Goal: Task Accomplishment & Management: Use online tool/utility

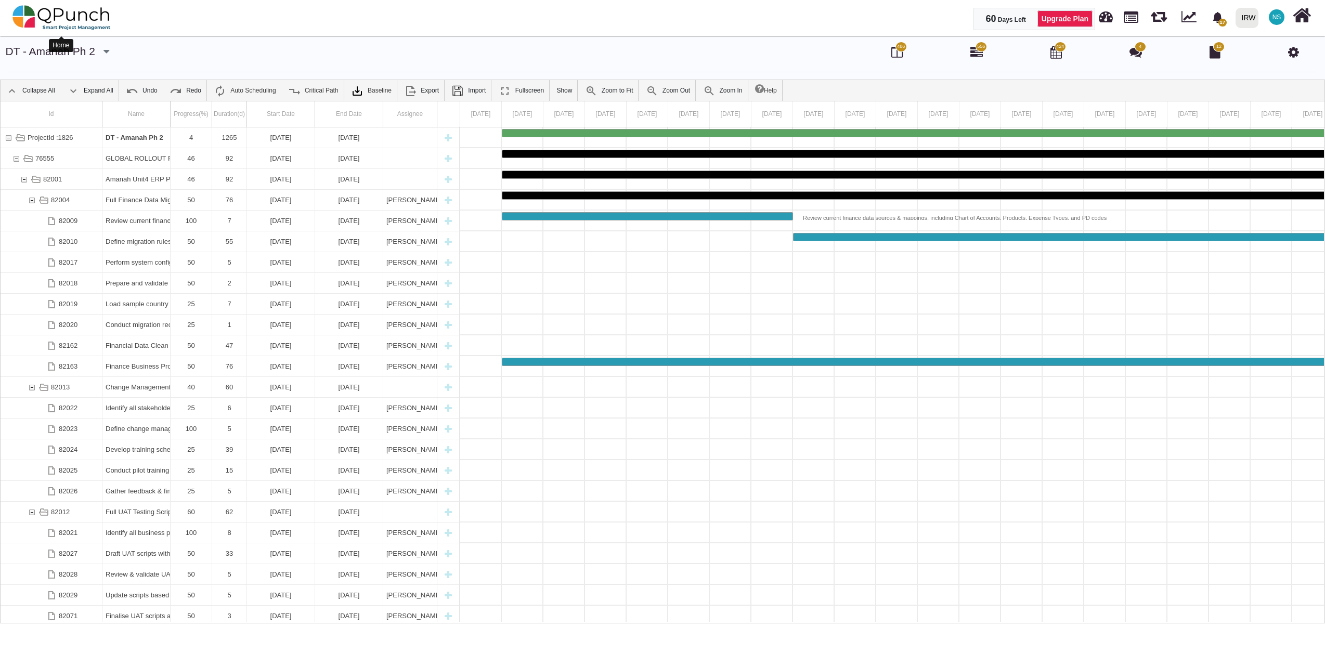
click at [55, 13] on img at bounding box center [61, 17] width 98 height 31
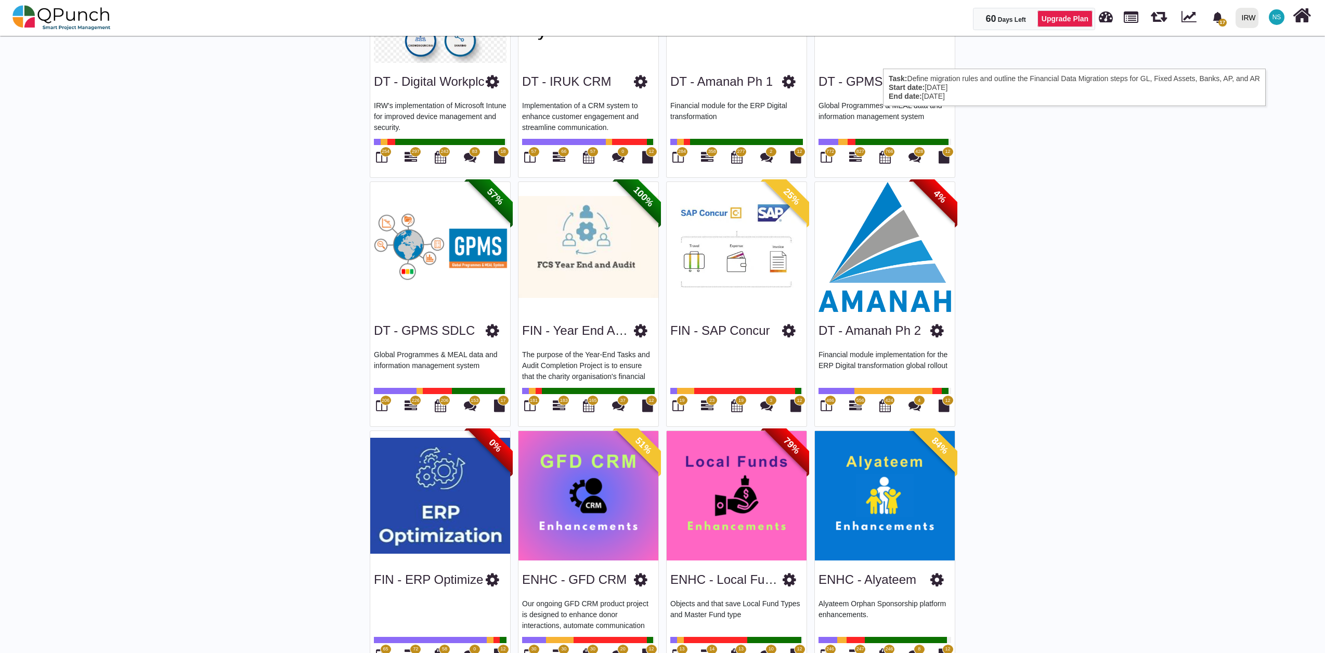
scroll to position [115, 0]
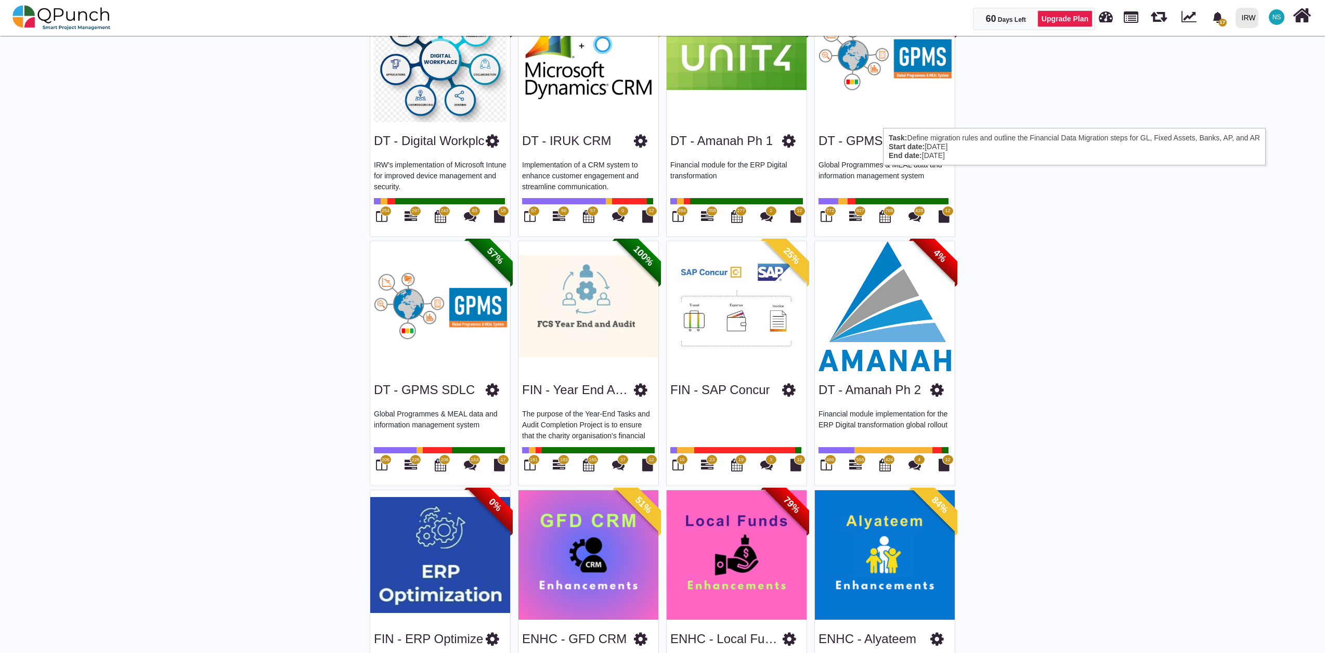
click at [902, 319] on img at bounding box center [885, 306] width 140 height 130
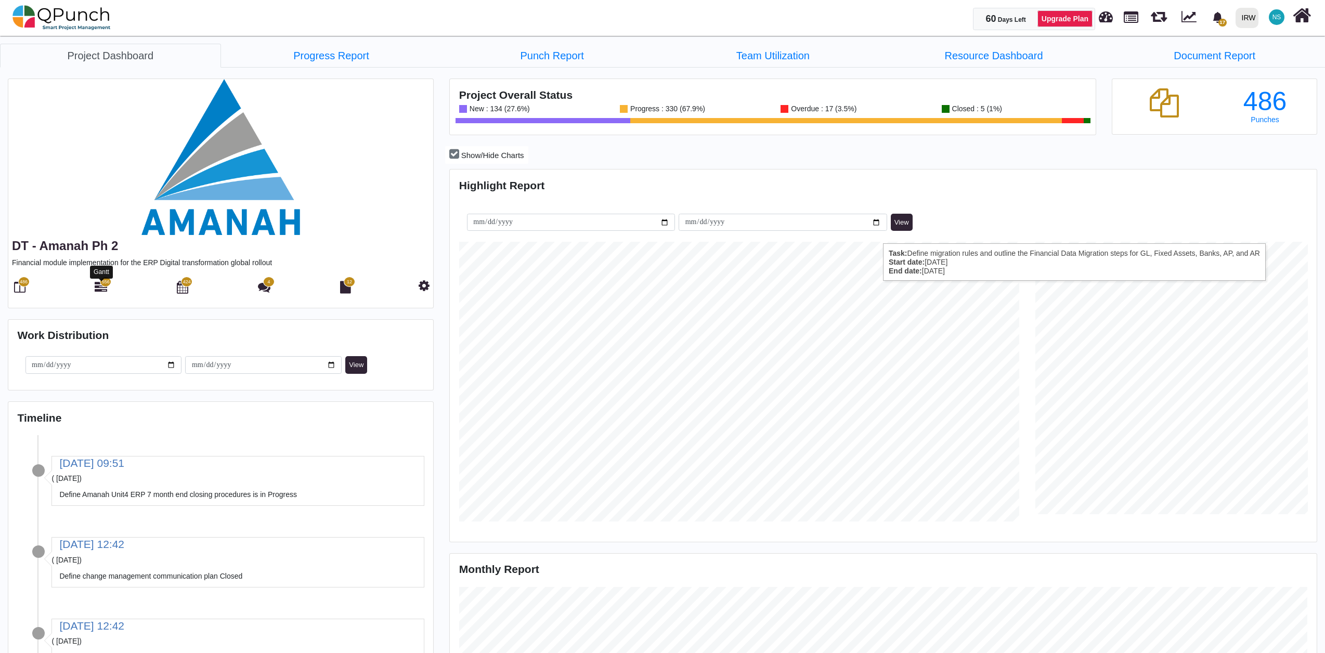
scroll to position [279, 288]
click at [100, 286] on icon at bounding box center [101, 287] width 12 height 12
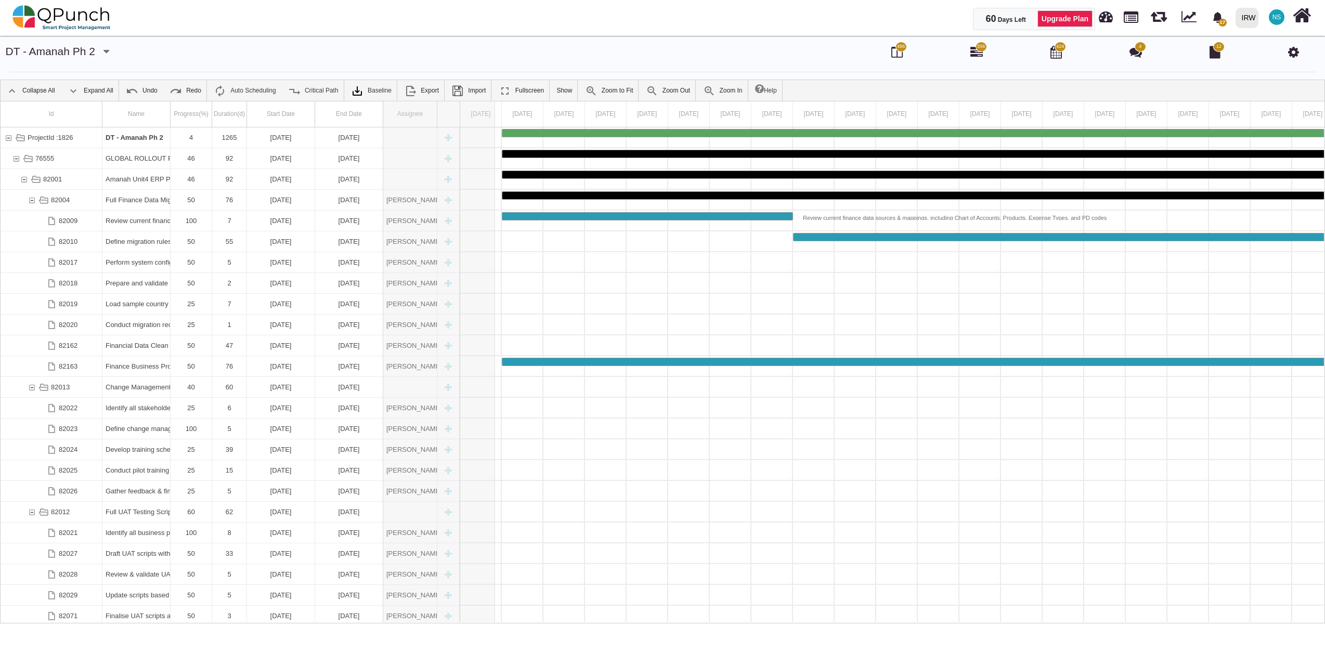
drag, startPoint x: 433, startPoint y: 113, endPoint x: 508, endPoint y: 104, distance: 75.4
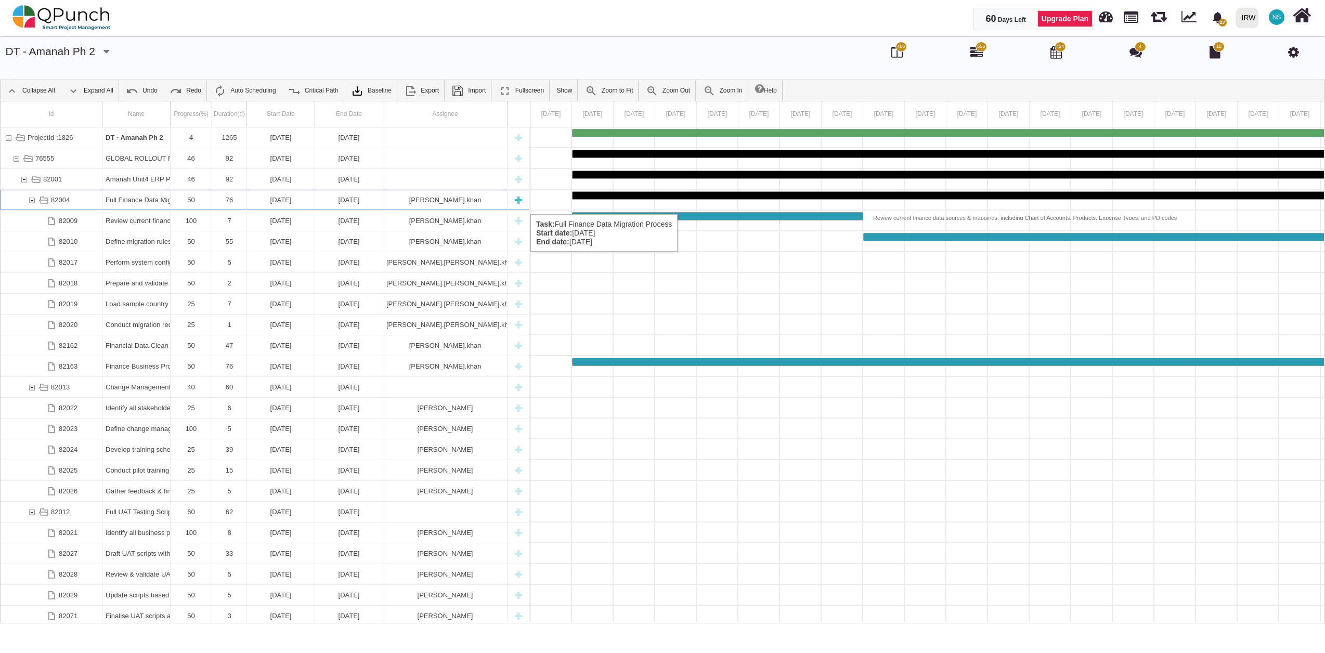
click at [29, 204] on div "82004" at bounding box center [31, 200] width 9 height 20
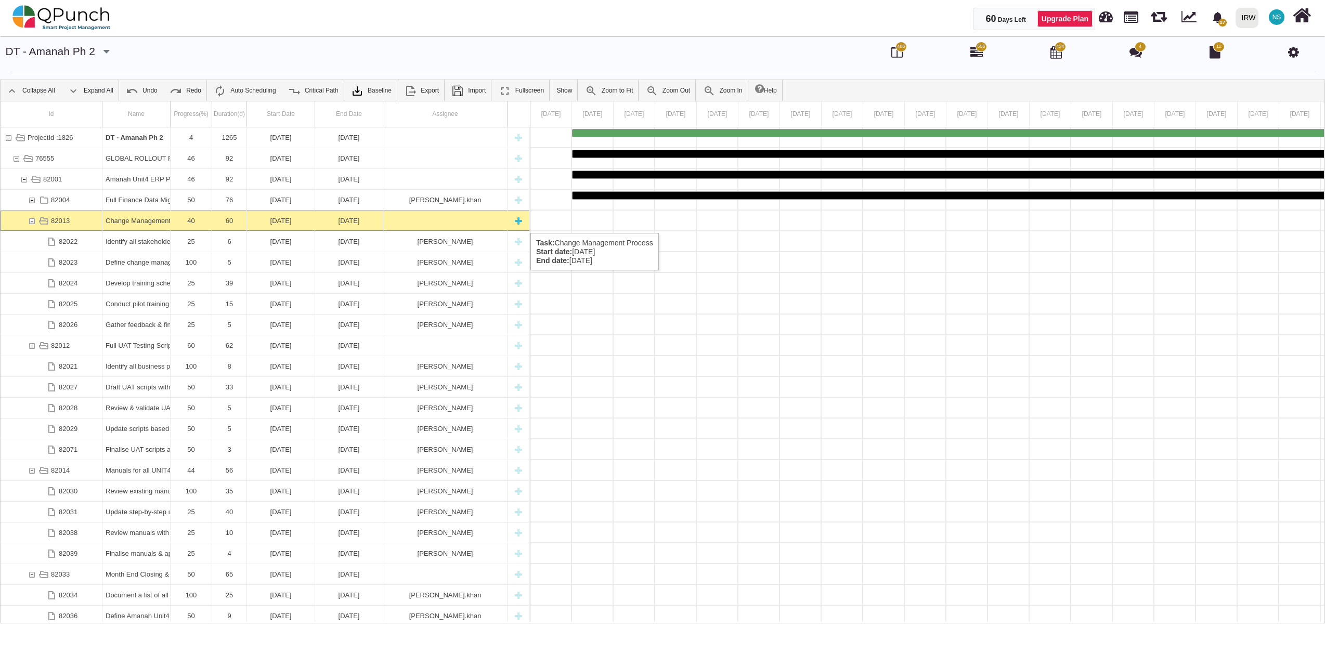
click at [29, 223] on div "82013" at bounding box center [31, 221] width 9 height 20
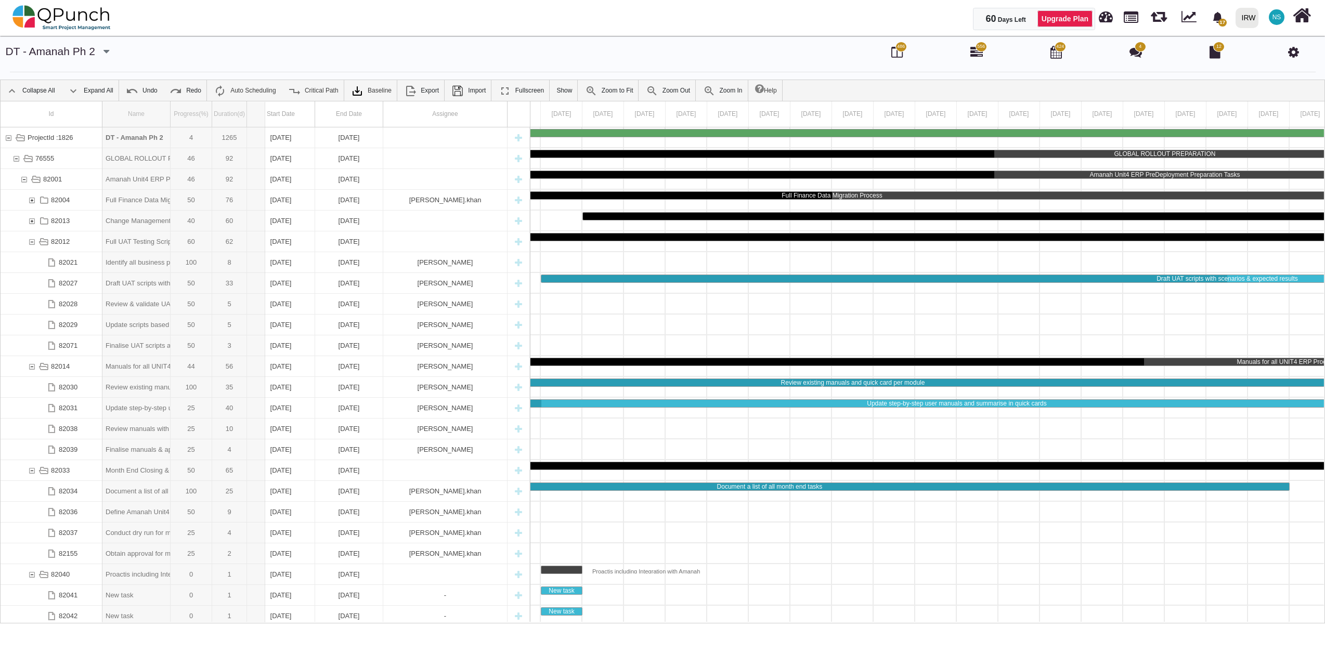
drag, startPoint x: 170, startPoint y: 113, endPoint x: 267, endPoint y: 110, distance: 97.3
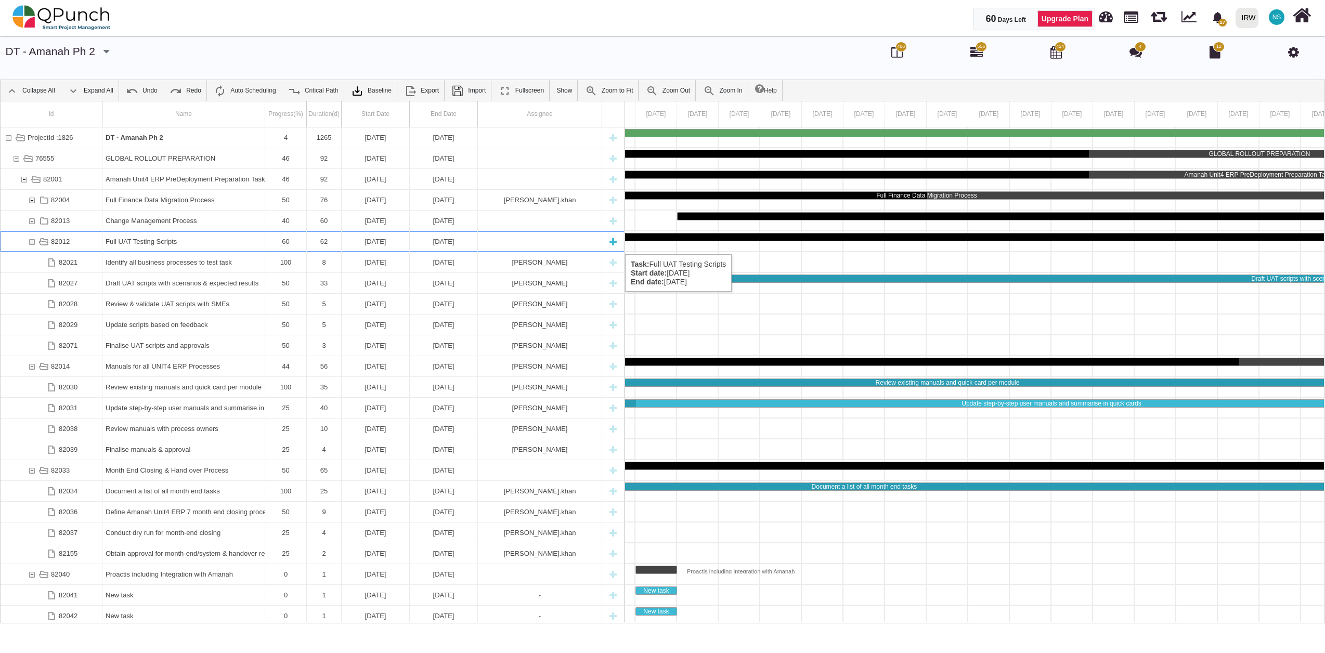
click at [32, 244] on div "82012" at bounding box center [31, 241] width 9 height 20
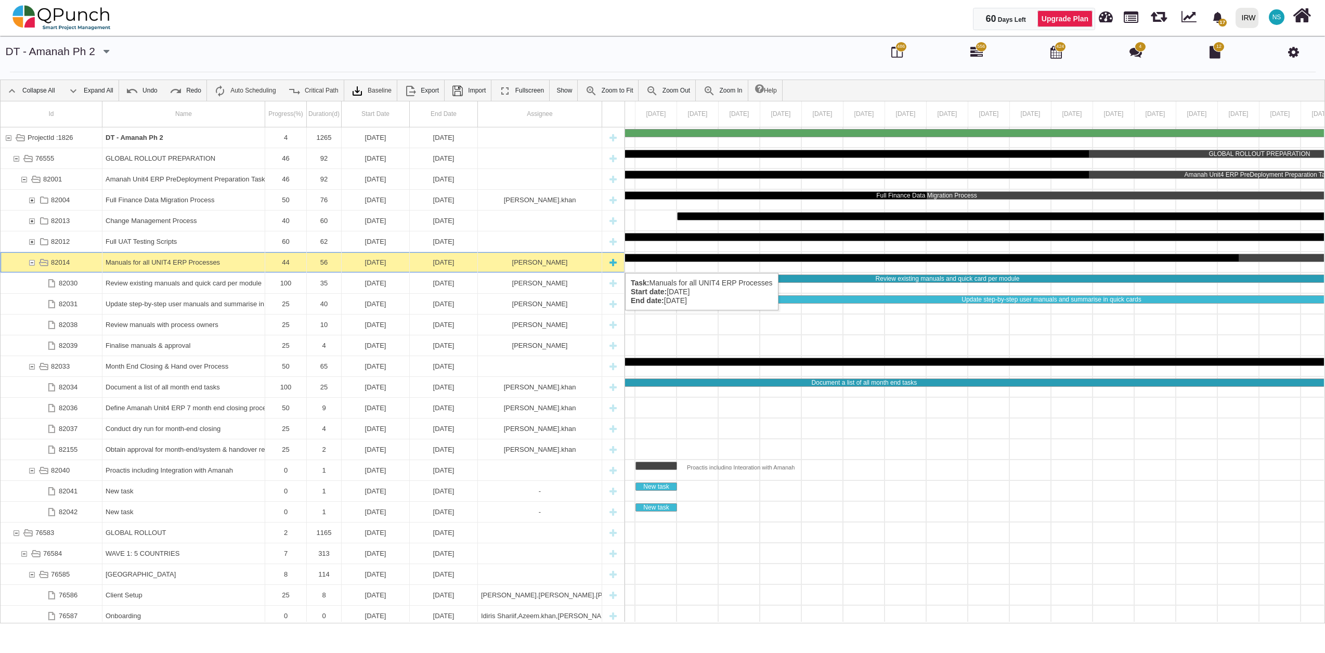
click at [32, 263] on div "82014" at bounding box center [31, 262] width 9 height 20
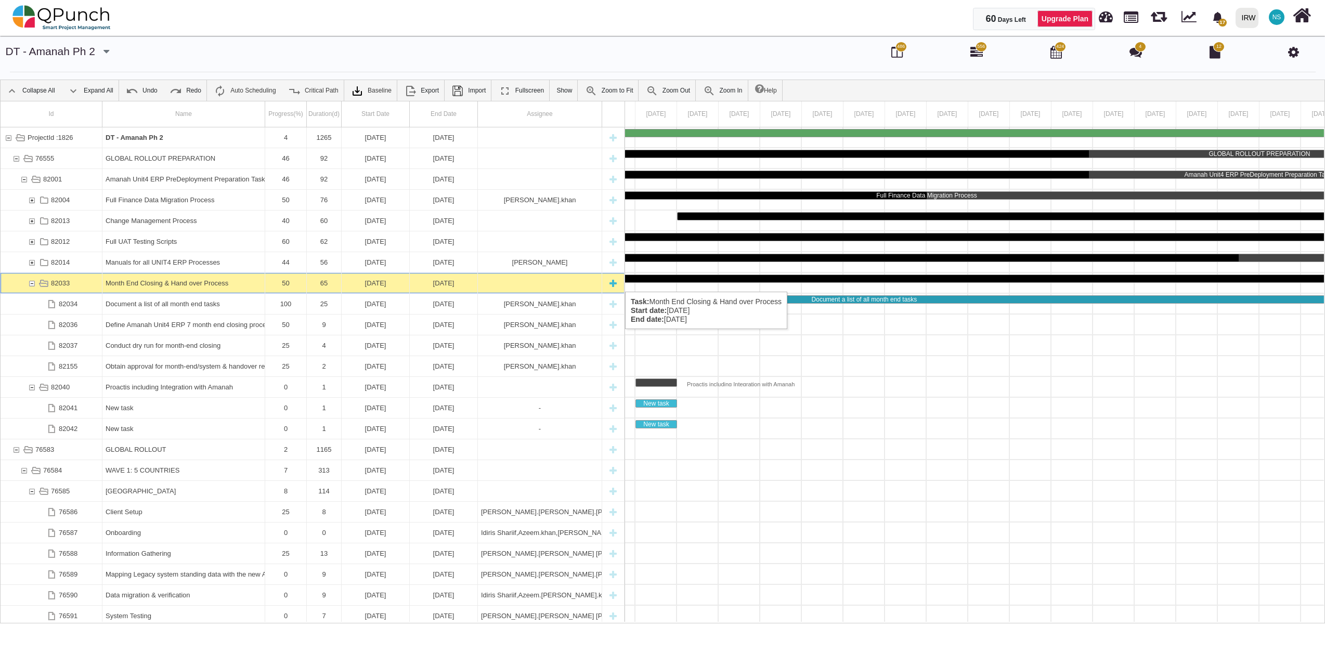
click at [33, 281] on div "82033" at bounding box center [31, 283] width 9 height 20
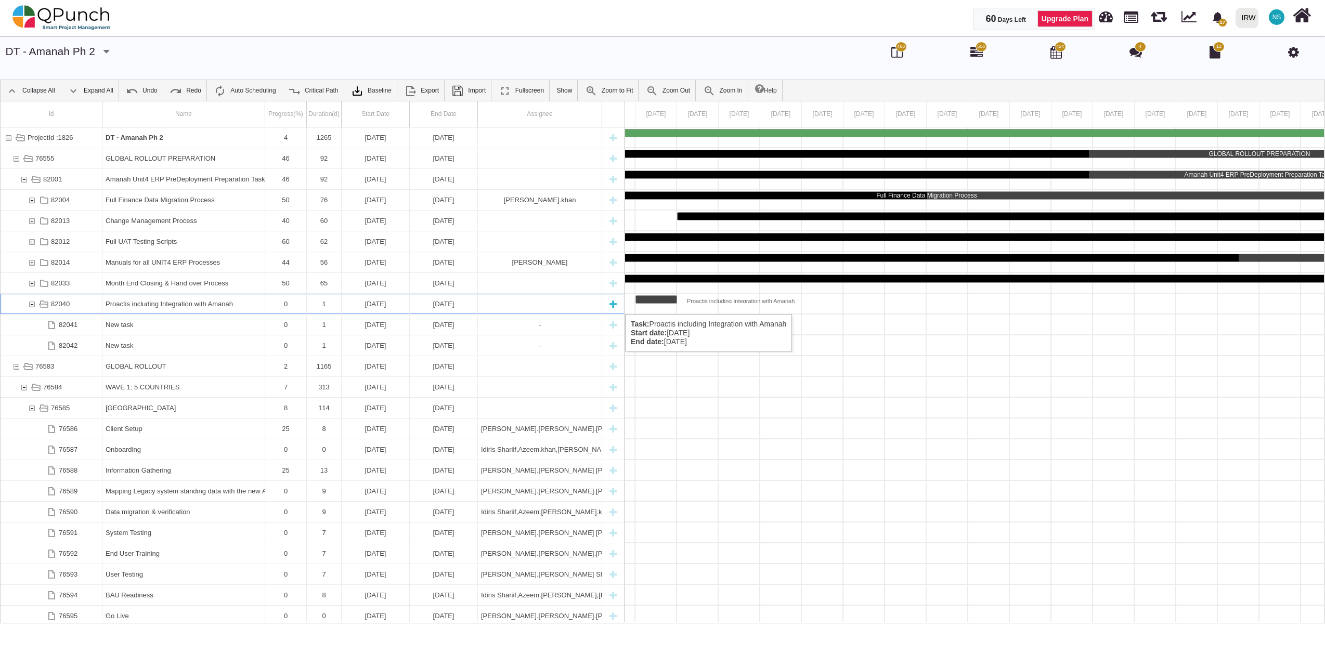
click at [29, 304] on div "82040" at bounding box center [31, 304] width 9 height 20
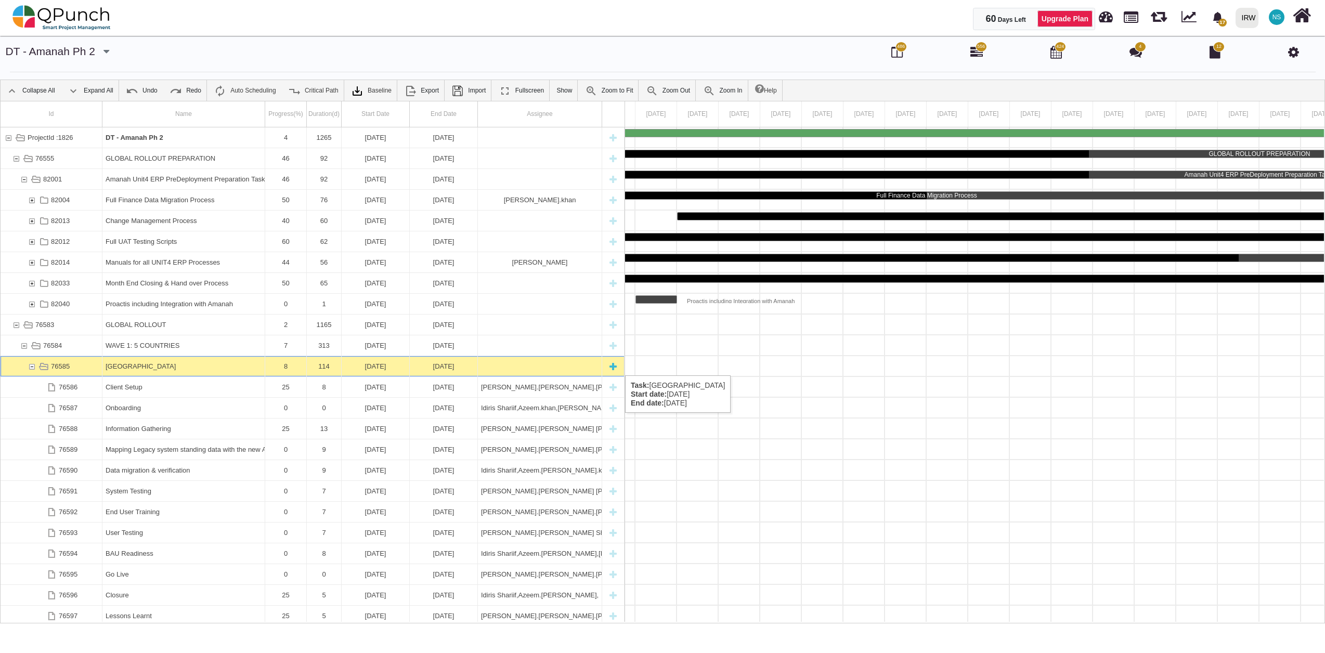
click at [30, 365] on div "76585" at bounding box center [31, 366] width 9 height 20
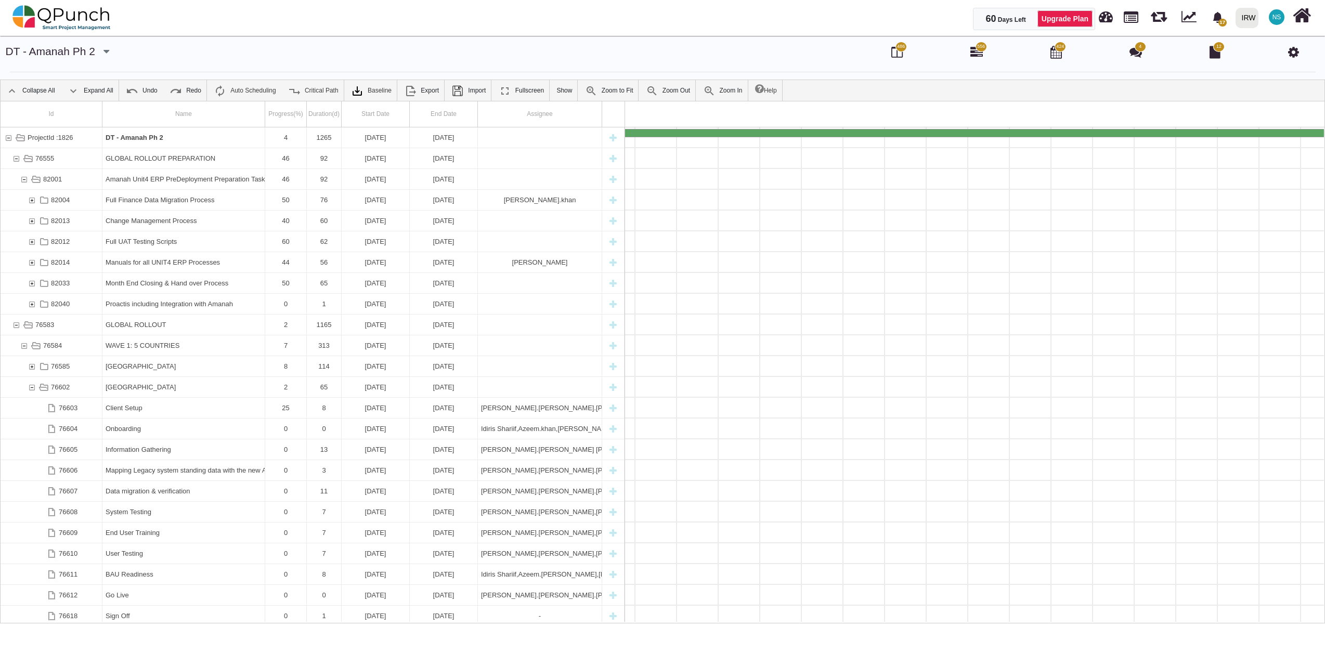
scroll to position [0, 4150]
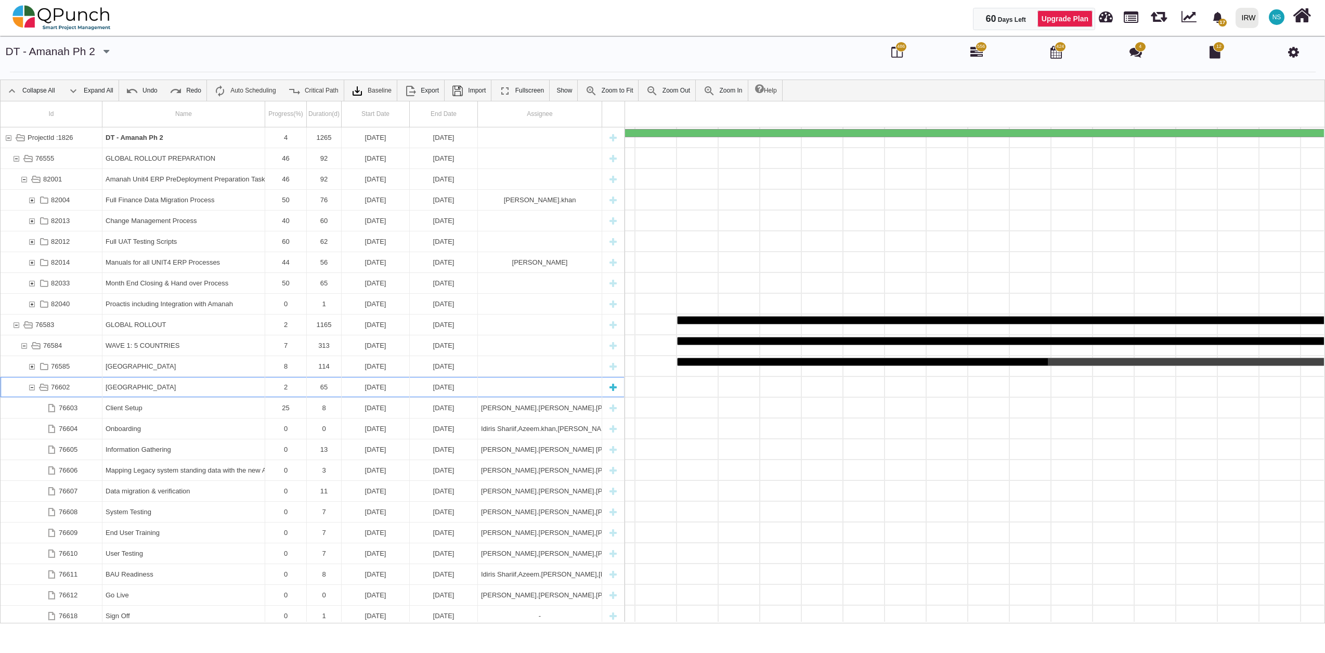
click at [34, 389] on div "76602" at bounding box center [31, 387] width 9 height 20
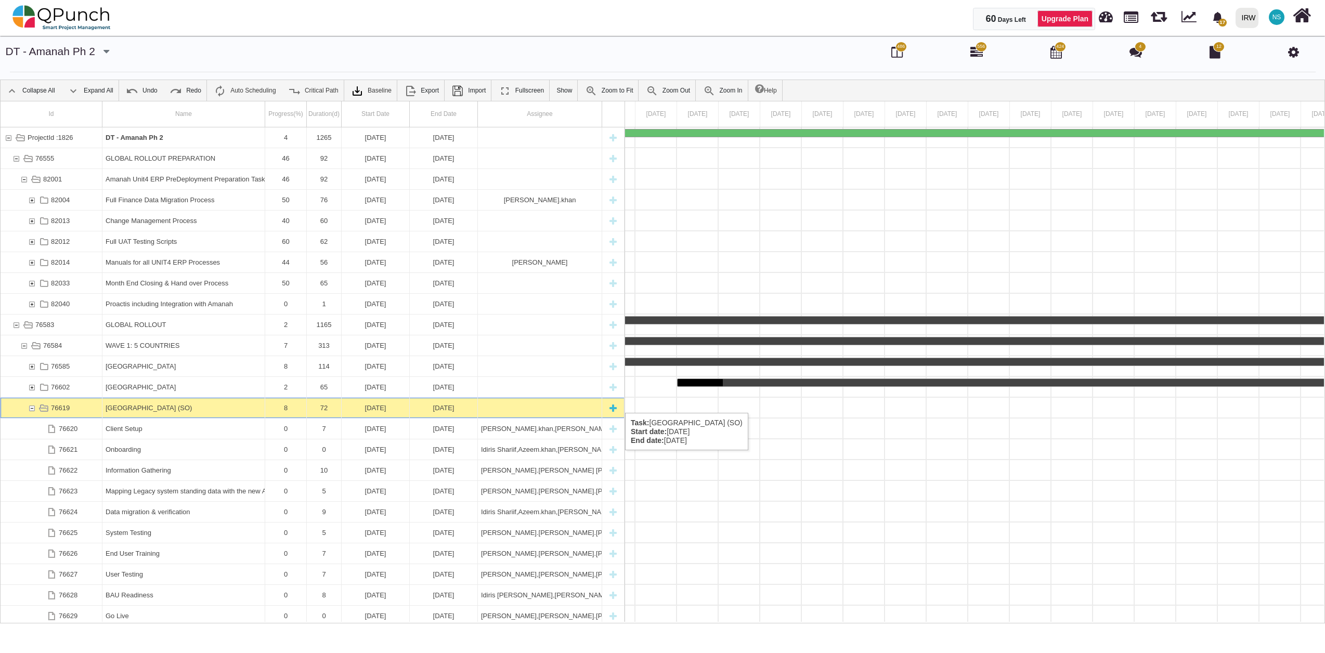
scroll to position [0, 9308]
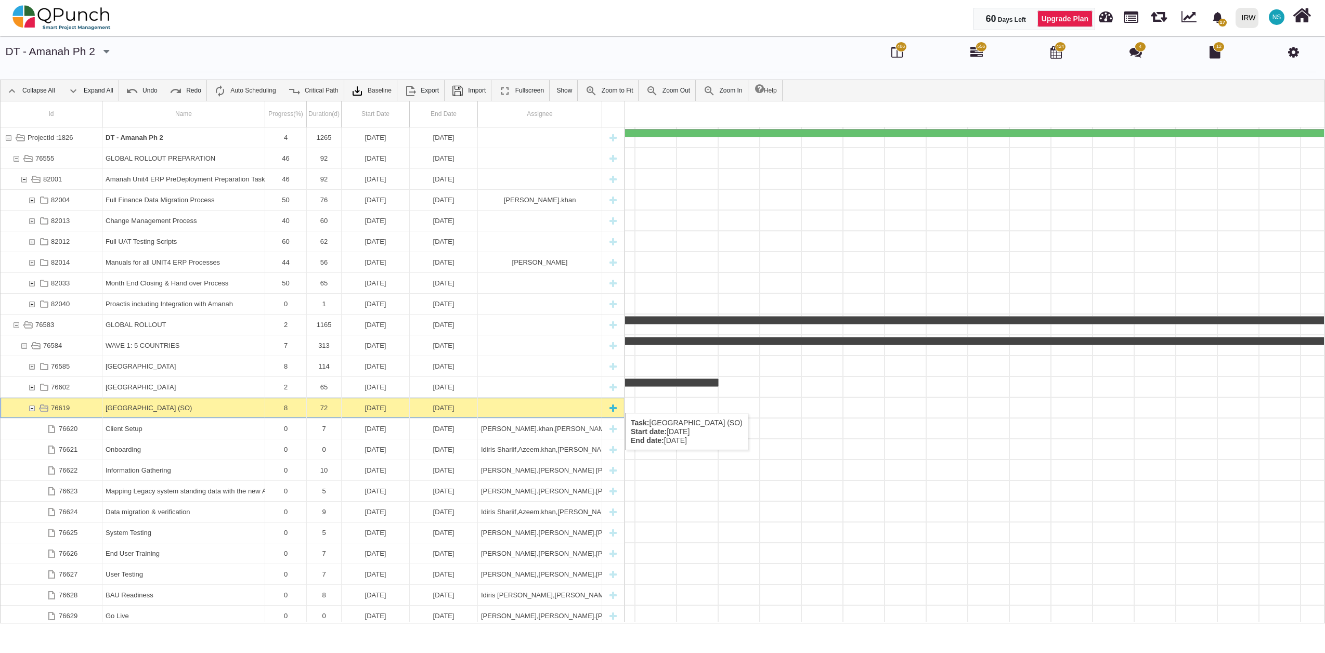
click at [32, 402] on div "76619" at bounding box center [31, 408] width 9 height 20
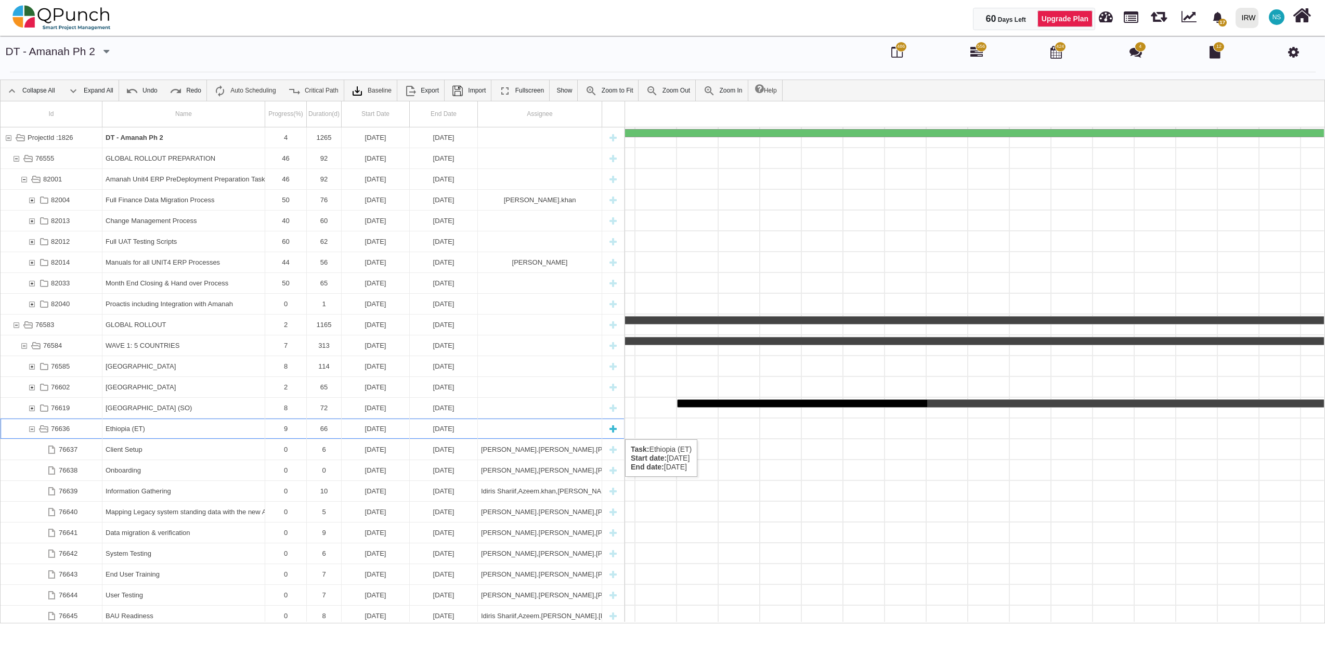
scroll to position [0, 11720]
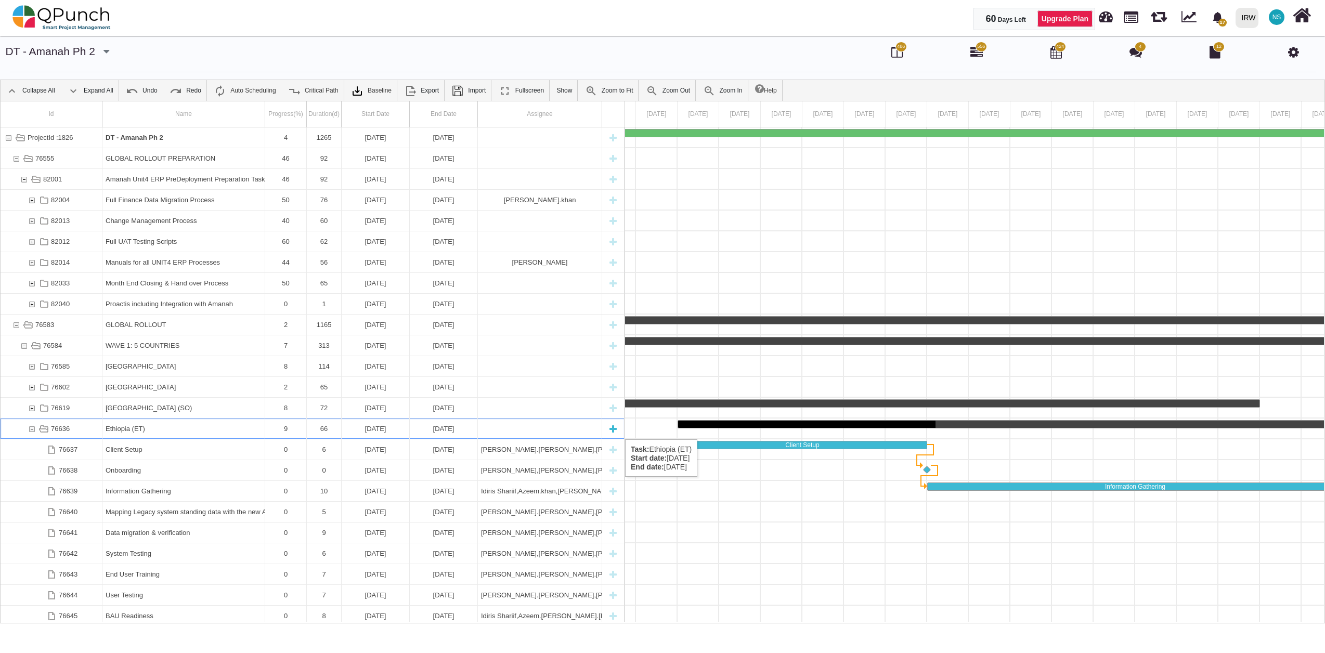
click at [33, 429] on div "76636" at bounding box center [31, 429] width 9 height 20
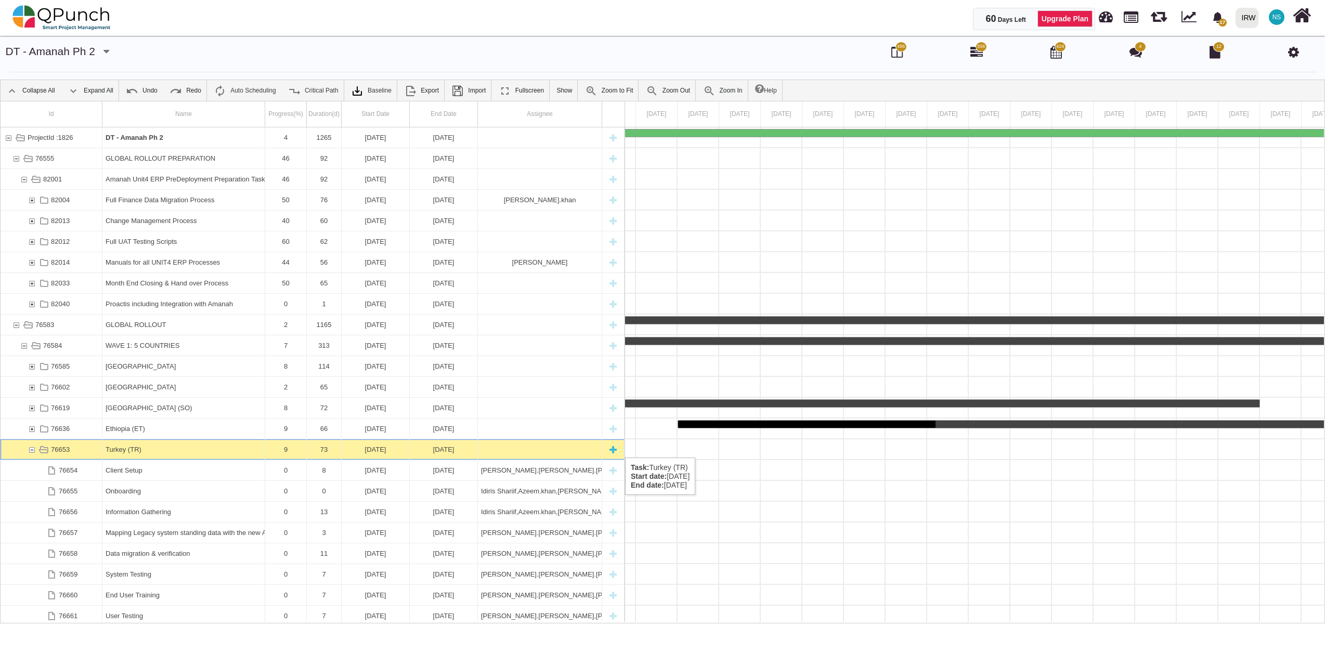
scroll to position [0, 14133]
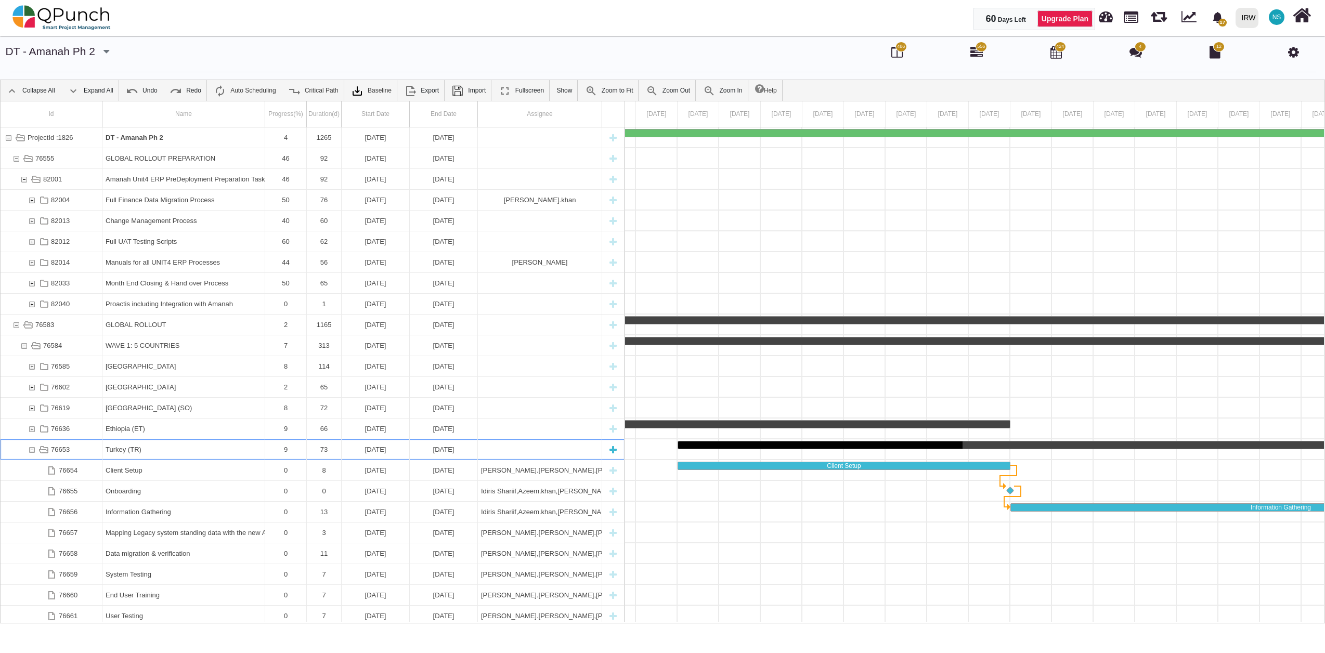
click at [32, 447] on div "76653" at bounding box center [31, 449] width 9 height 20
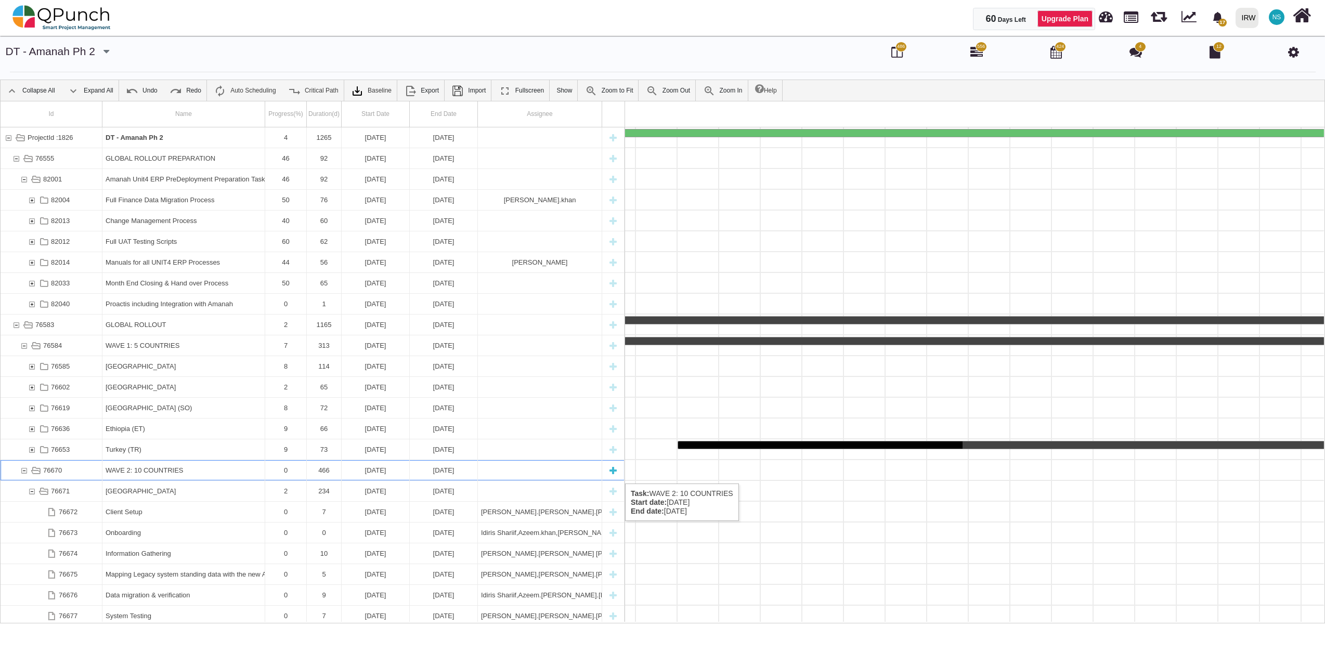
click at [20, 473] on div "76670" at bounding box center [23, 470] width 9 height 20
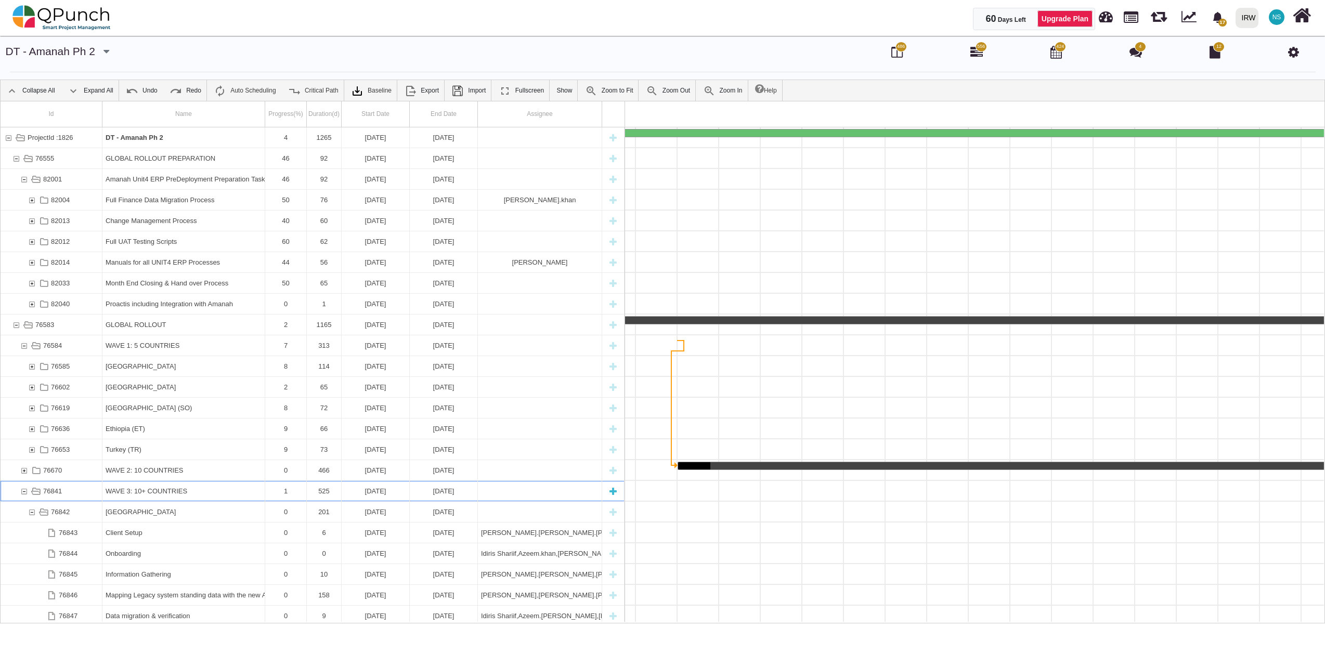
click at [22, 491] on div "76841" at bounding box center [23, 491] width 9 height 20
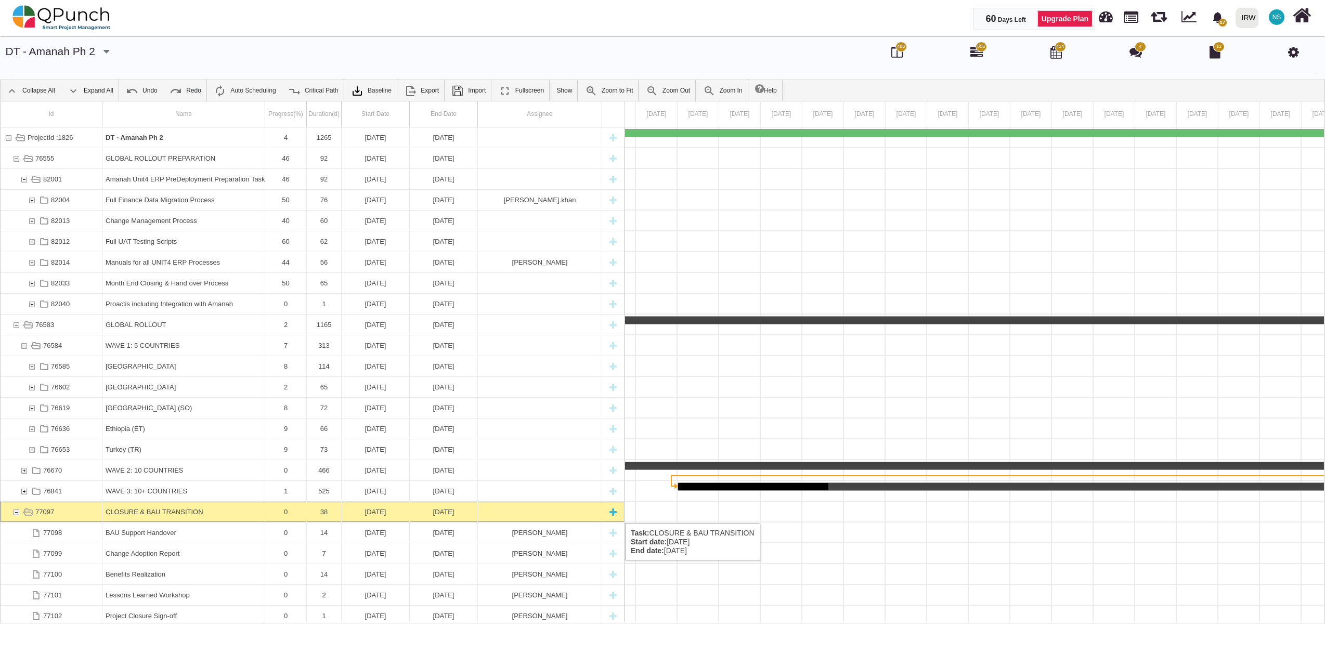
scroll to position [0, 45125]
click at [15, 513] on div "77097" at bounding box center [15, 512] width 9 height 20
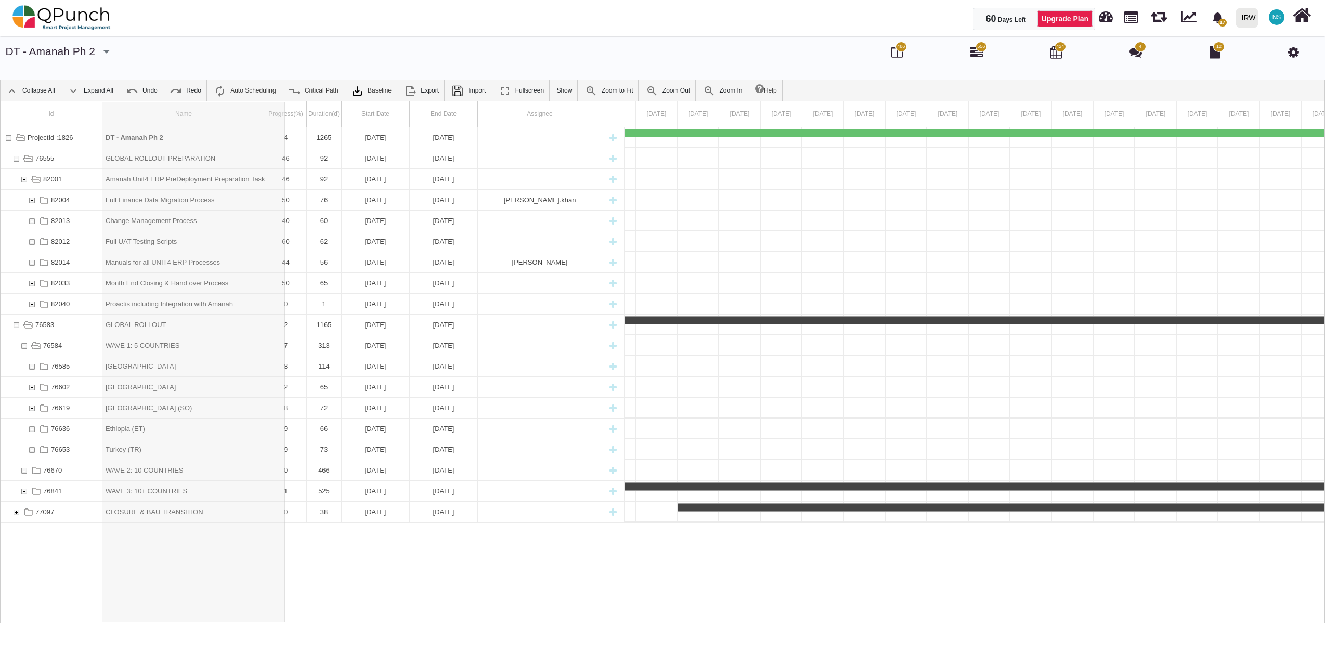
drag, startPoint x: 264, startPoint y: 111, endPoint x: 287, endPoint y: 113, distance: 23.0
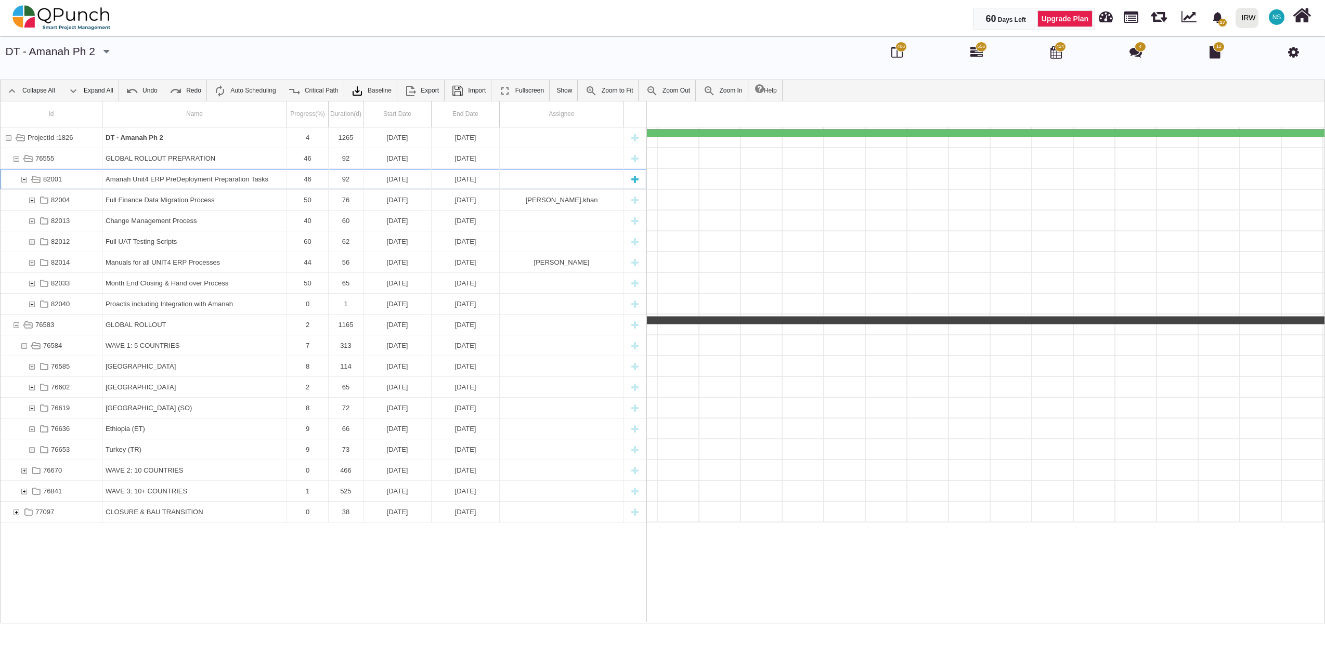
scroll to position [0, 3817]
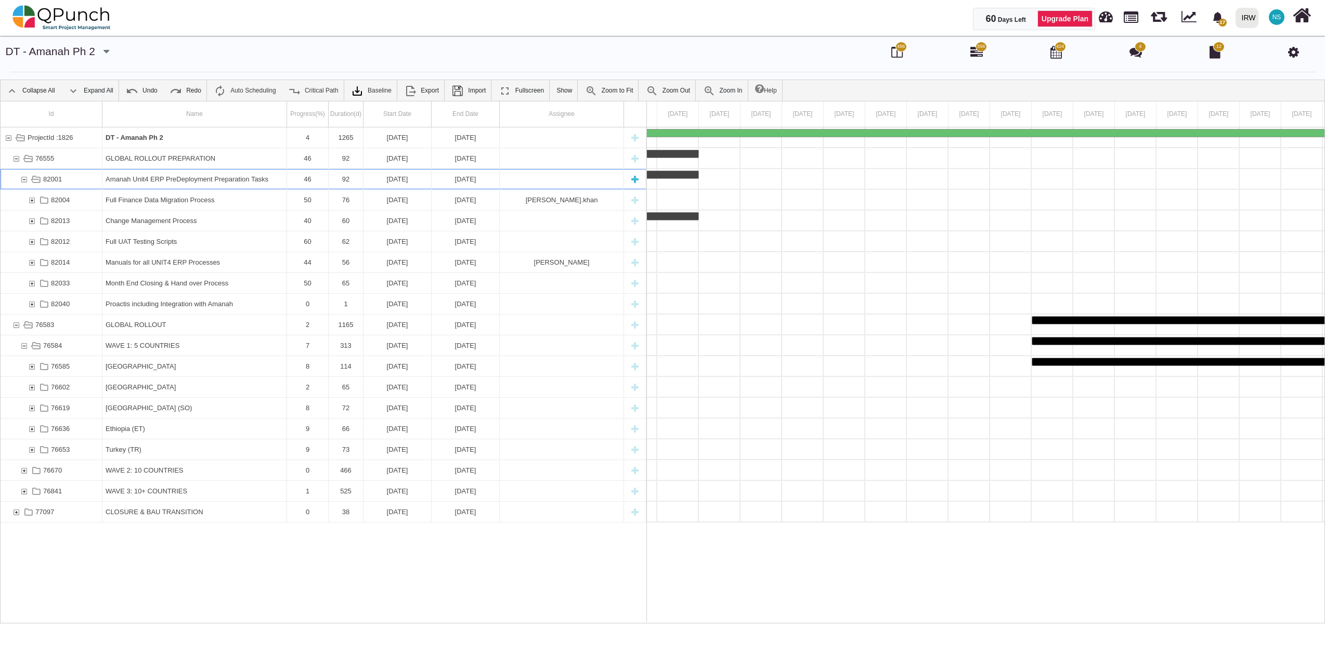
click at [24, 177] on div "82001" at bounding box center [23, 179] width 9 height 20
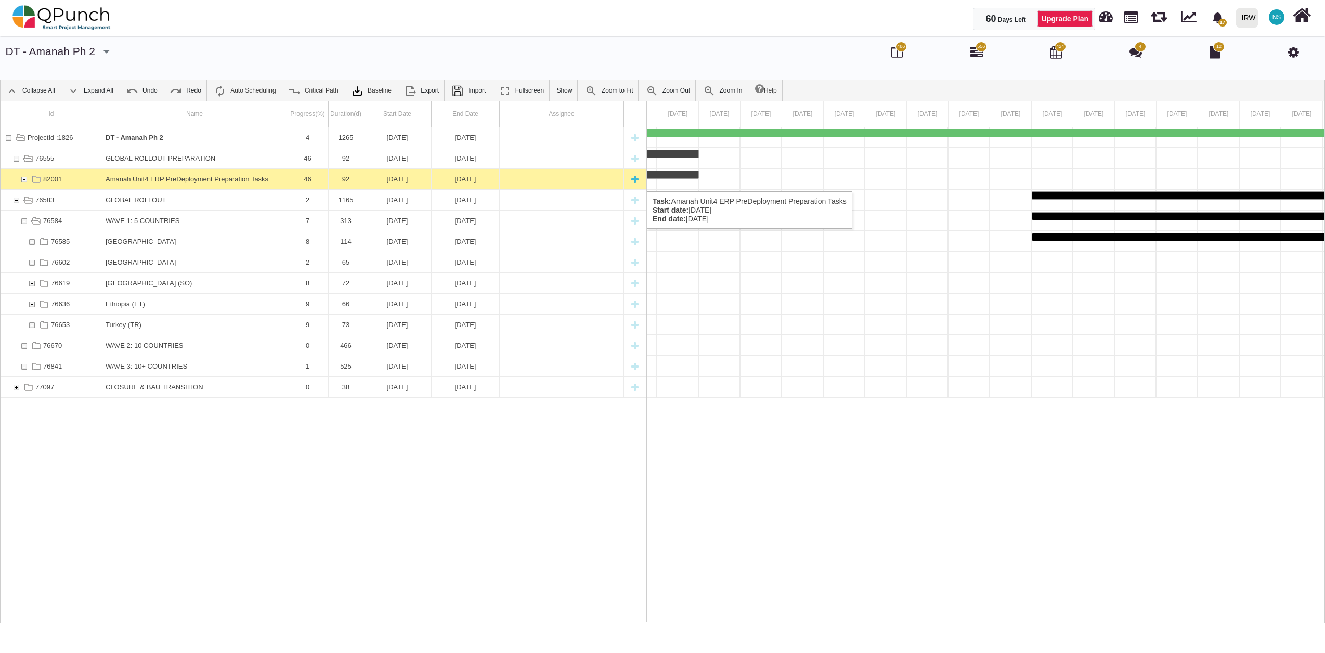
click at [270, 181] on div "Amanah Unit4 ERP PreDeployment Preparation Tasks" at bounding box center [195, 179] width 178 height 20
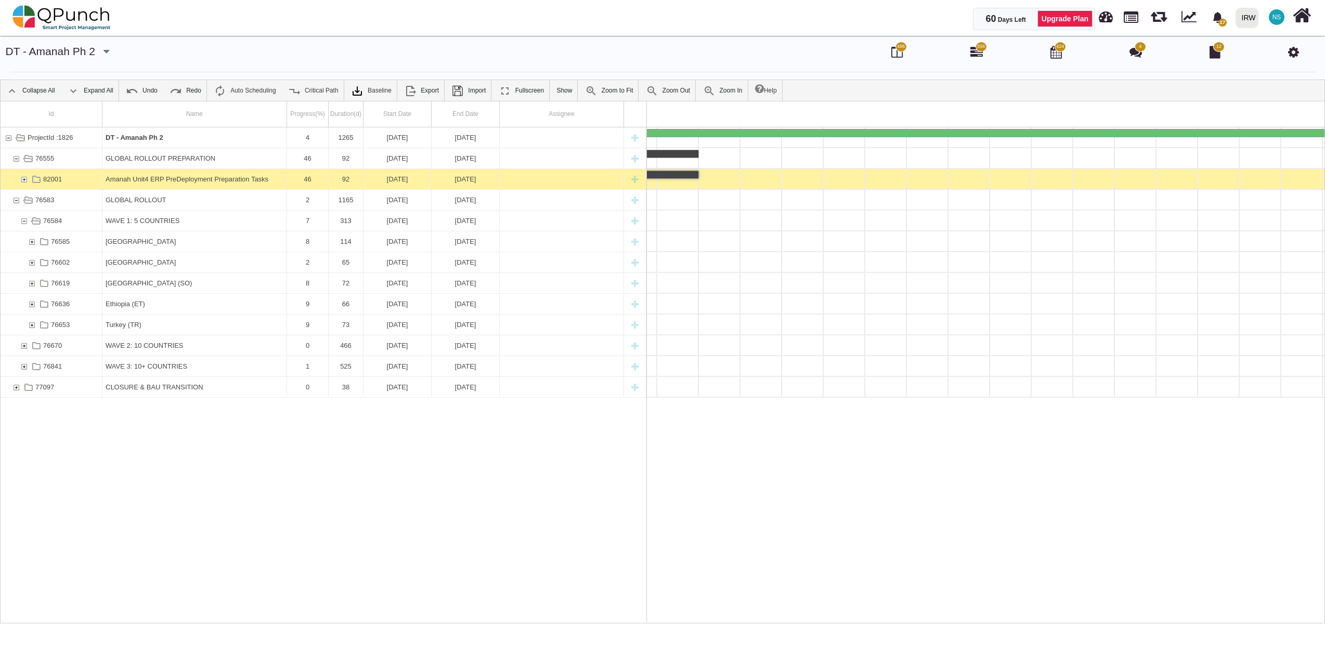
scroll to position [0, 0]
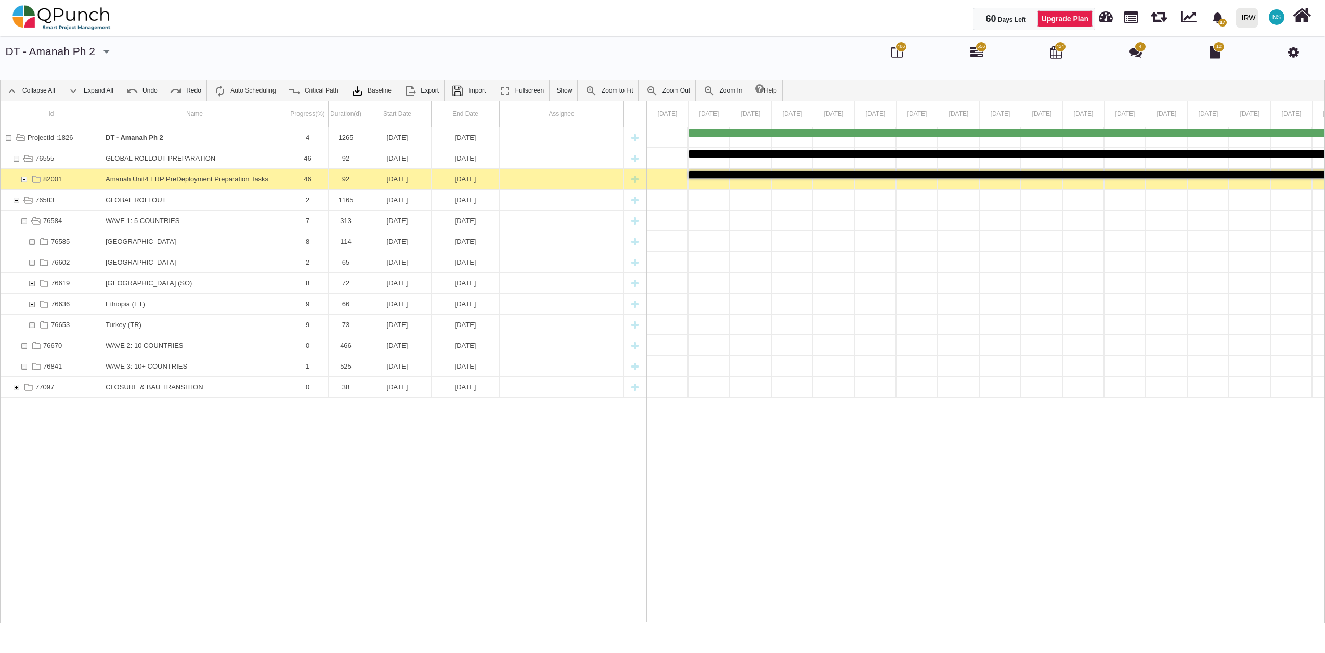
click at [270, 181] on div "Amanah Unit4 ERP PreDeployment Preparation Tasks" at bounding box center [195, 179] width 178 height 20
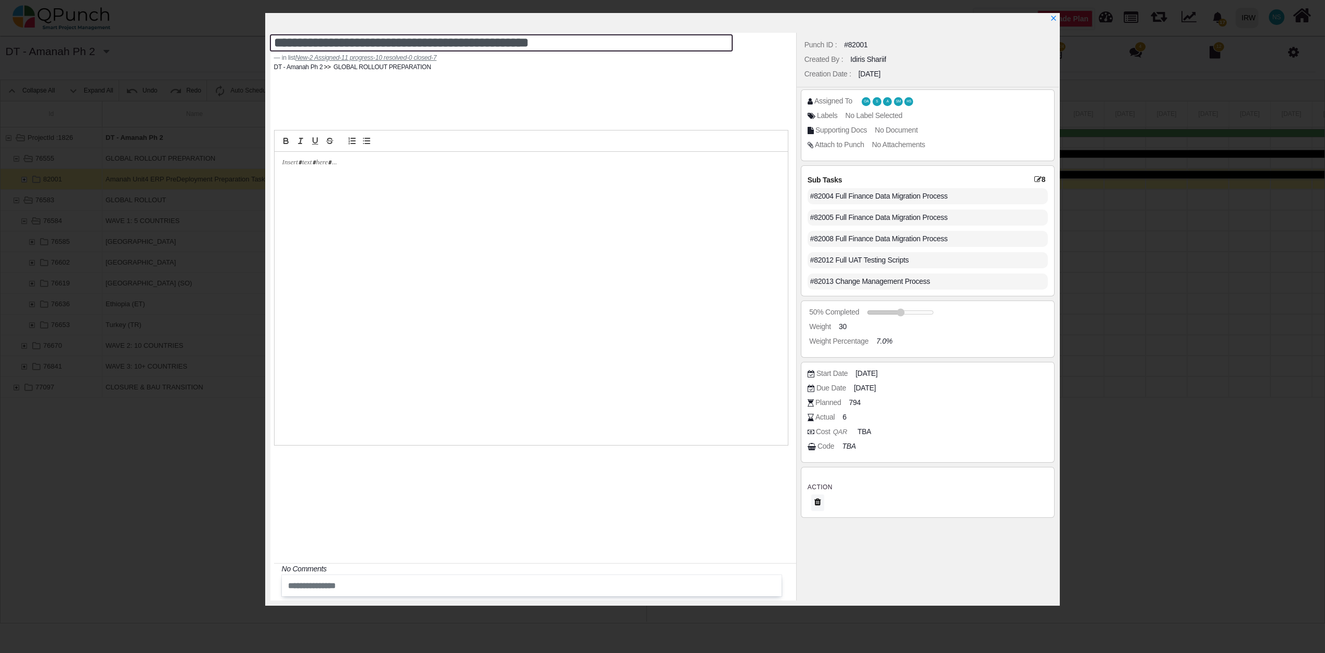
drag, startPoint x: 595, startPoint y: 46, endPoint x: 272, endPoint y: 44, distance: 322.9
click at [272, 44] on textarea "**********" at bounding box center [501, 42] width 463 height 17
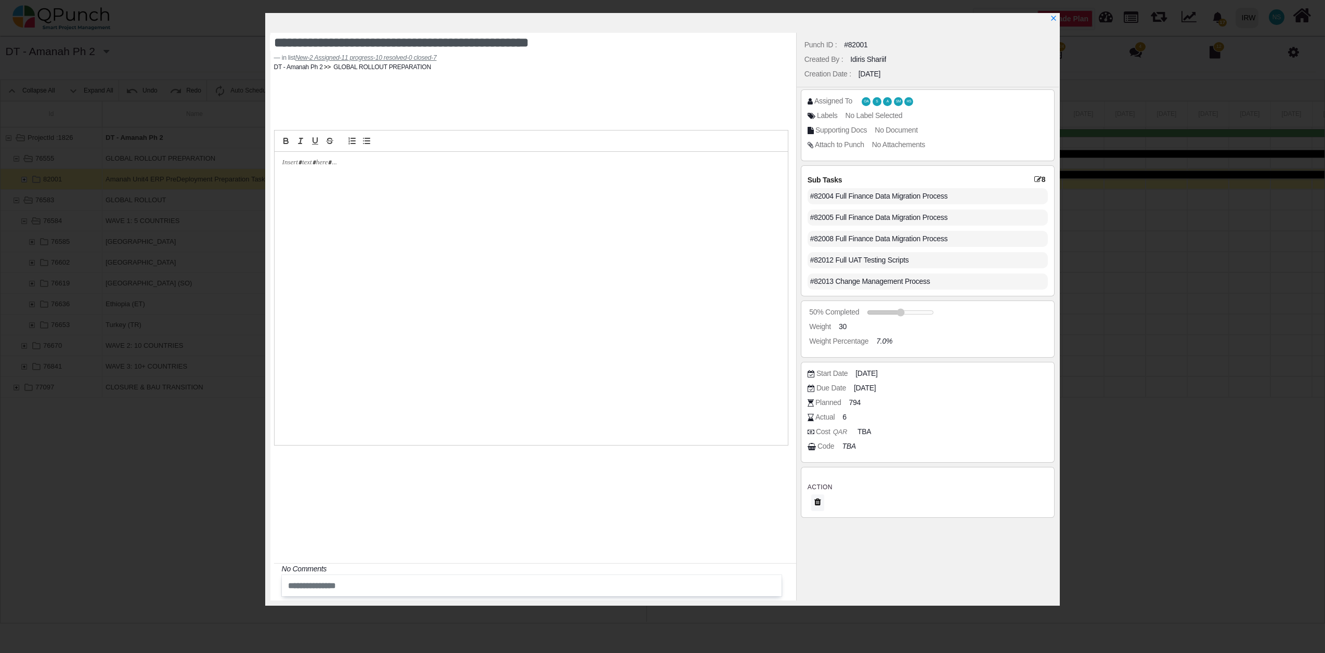
drag, startPoint x: 1056, startPoint y: 21, endPoint x: 1081, endPoint y: 57, distance: 43.7
click at [1056, 21] on icon "x" at bounding box center [1053, 18] width 7 height 7
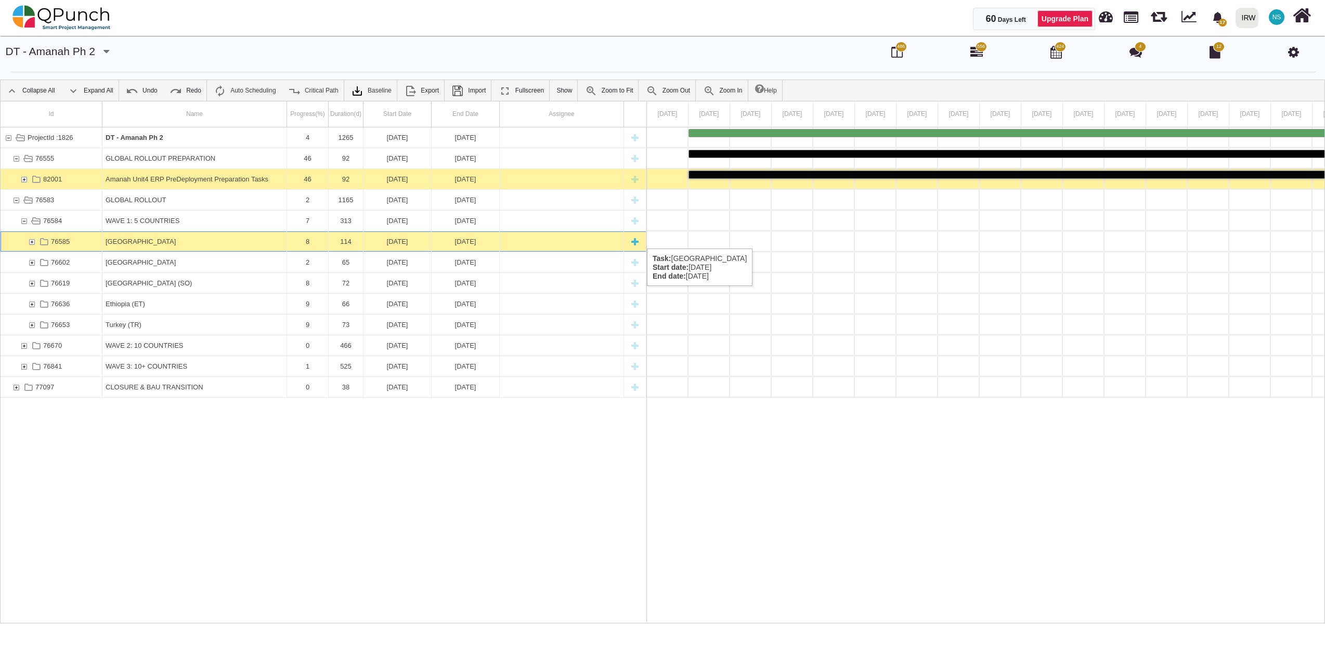
scroll to position [0, 4150]
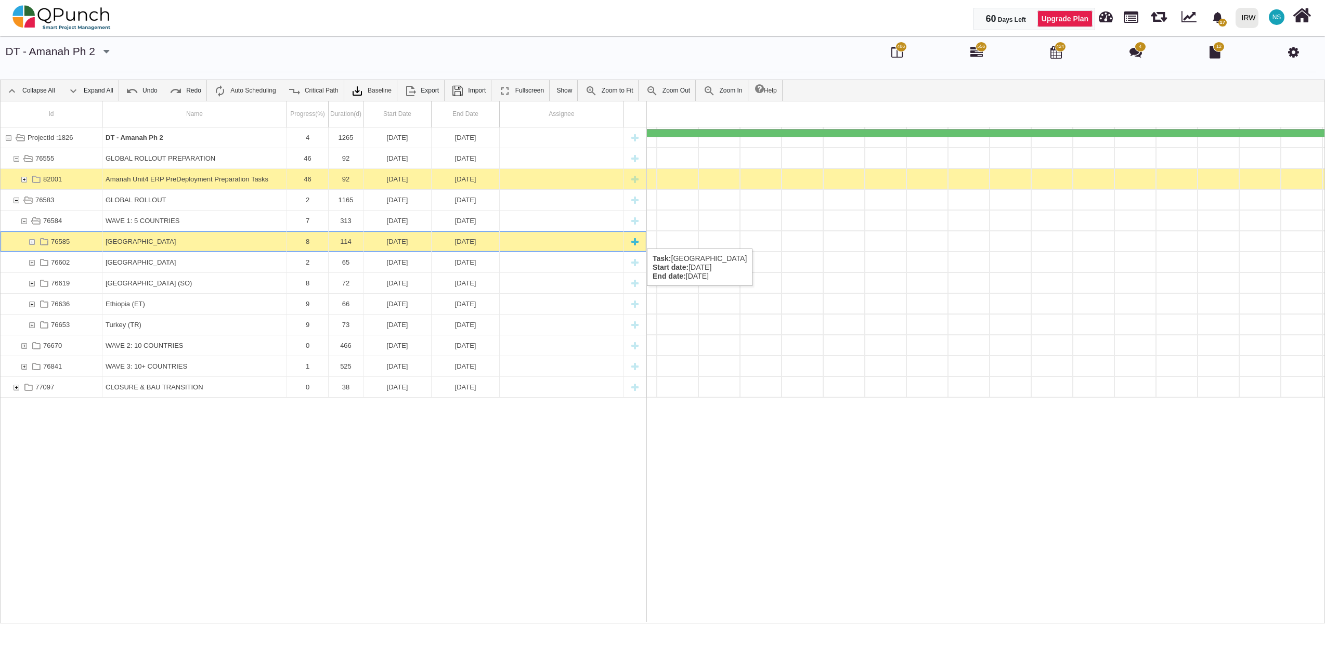
click at [31, 238] on div "76585" at bounding box center [31, 241] width 9 height 20
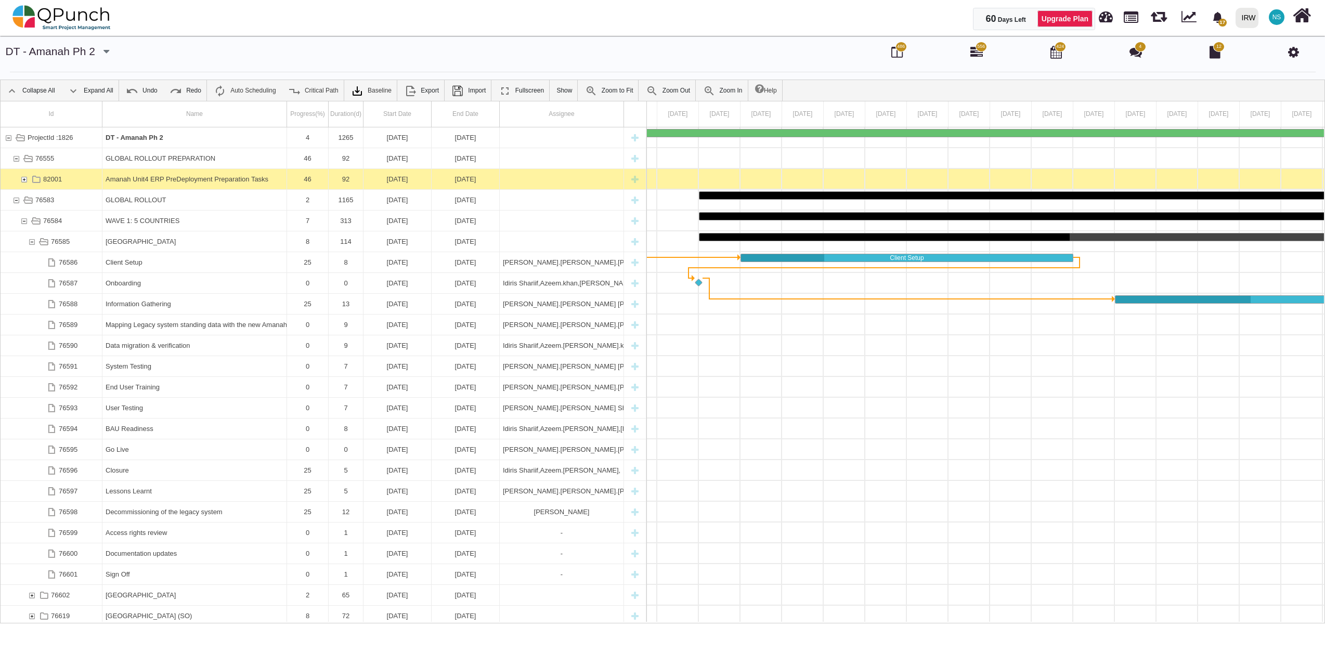
click at [31, 238] on div "76585" at bounding box center [31, 241] width 9 height 20
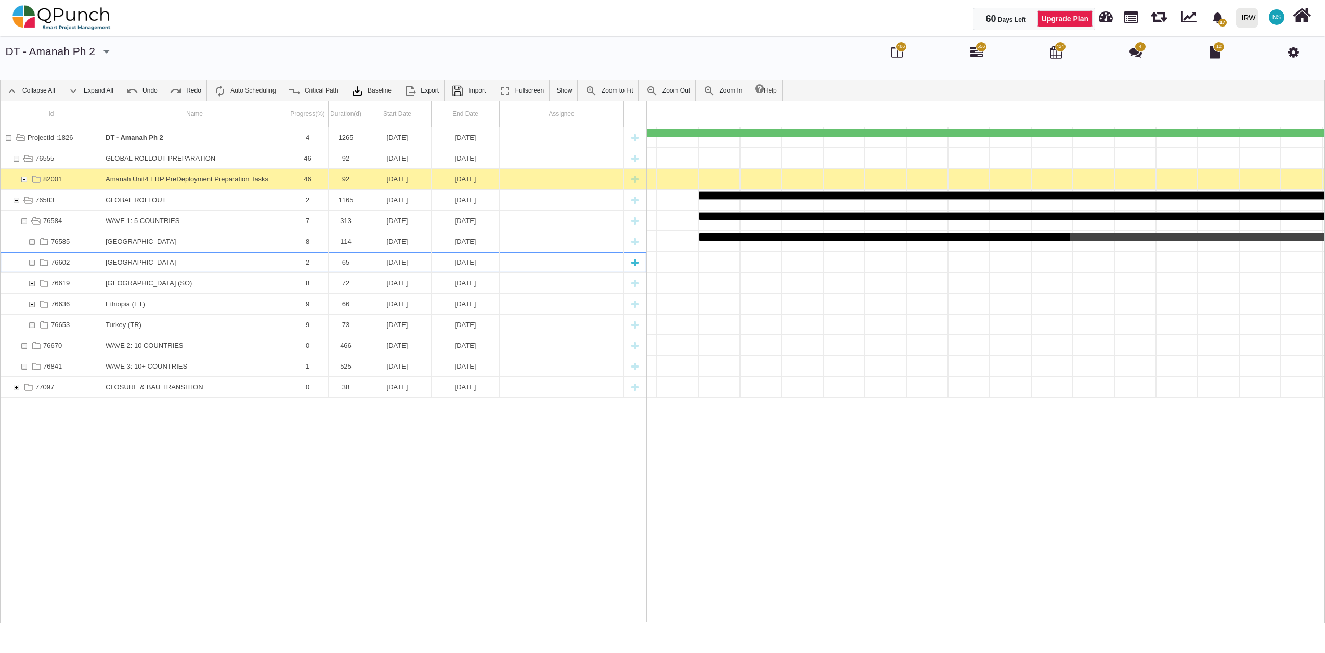
click at [31, 263] on div "76602" at bounding box center [31, 262] width 9 height 20
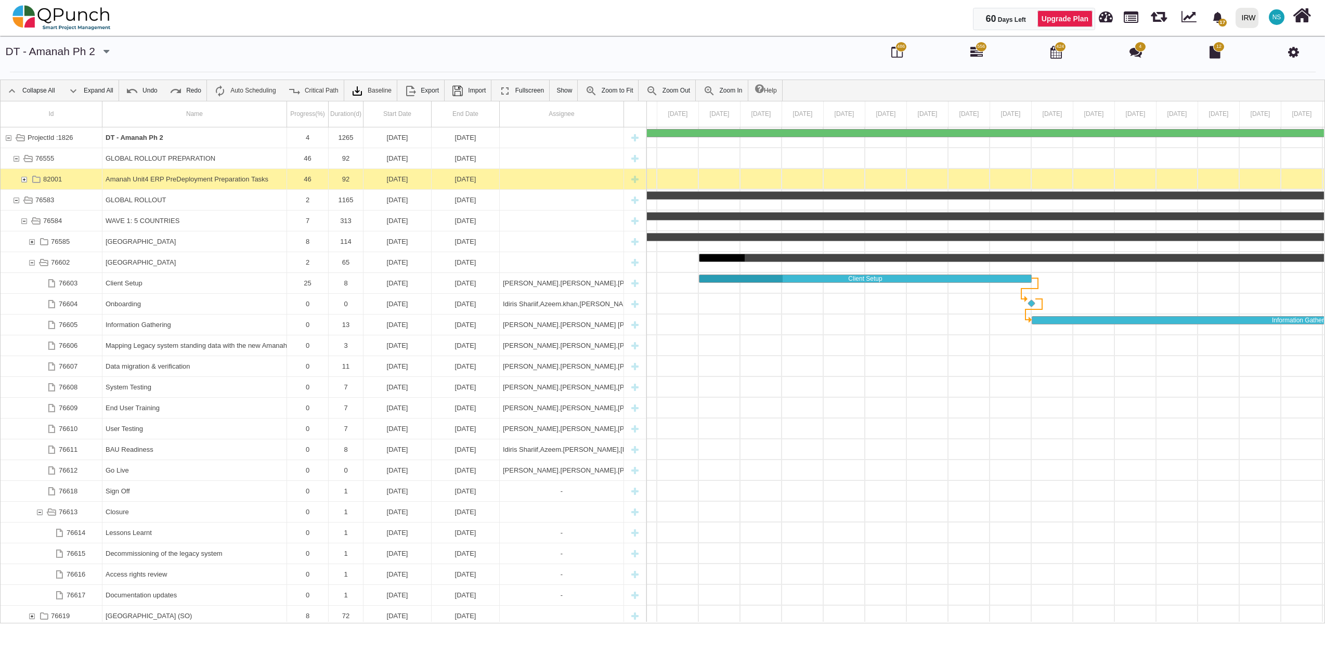
click at [31, 263] on div "76602" at bounding box center [31, 262] width 9 height 20
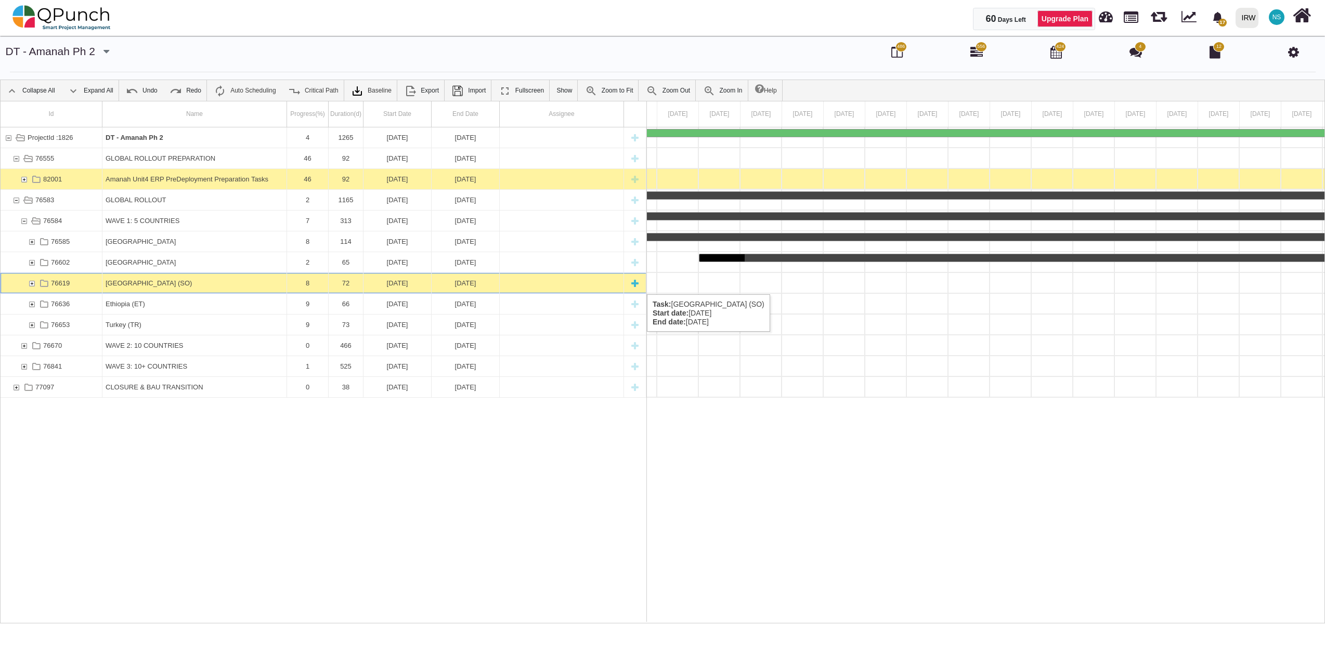
click at [34, 284] on div "76619" at bounding box center [31, 283] width 9 height 20
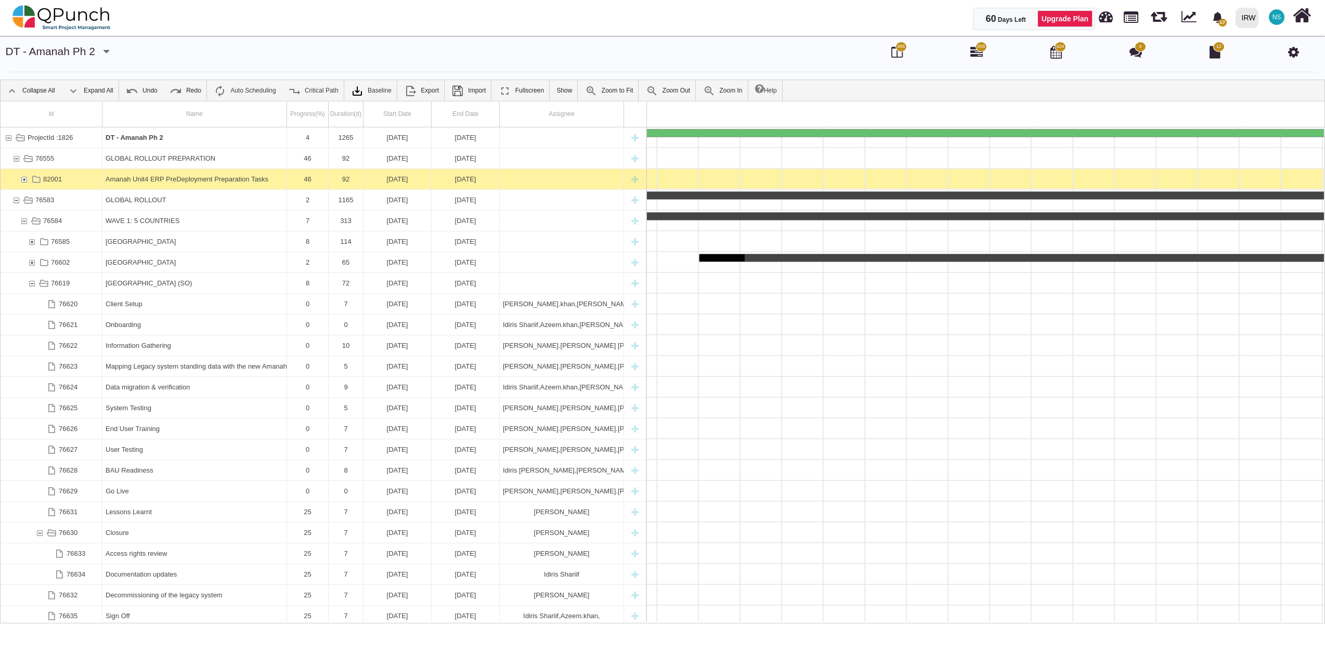
scroll to position [0, 9308]
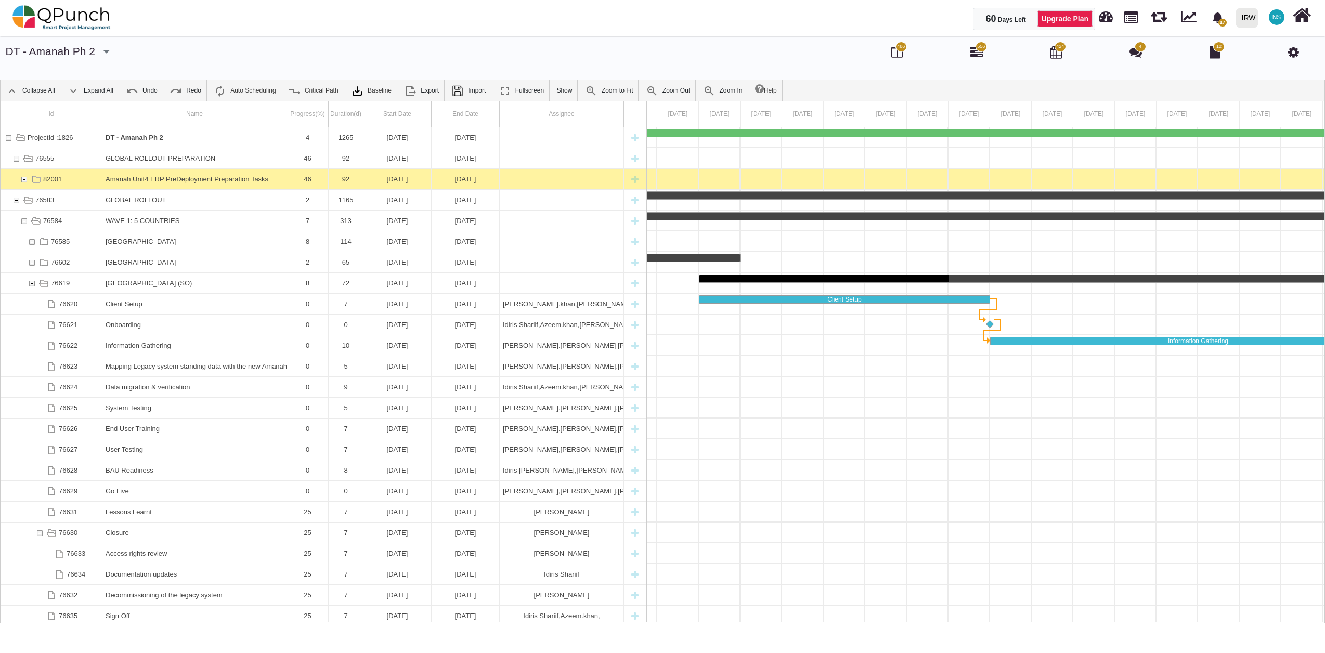
click at [34, 284] on div "76619" at bounding box center [31, 283] width 9 height 20
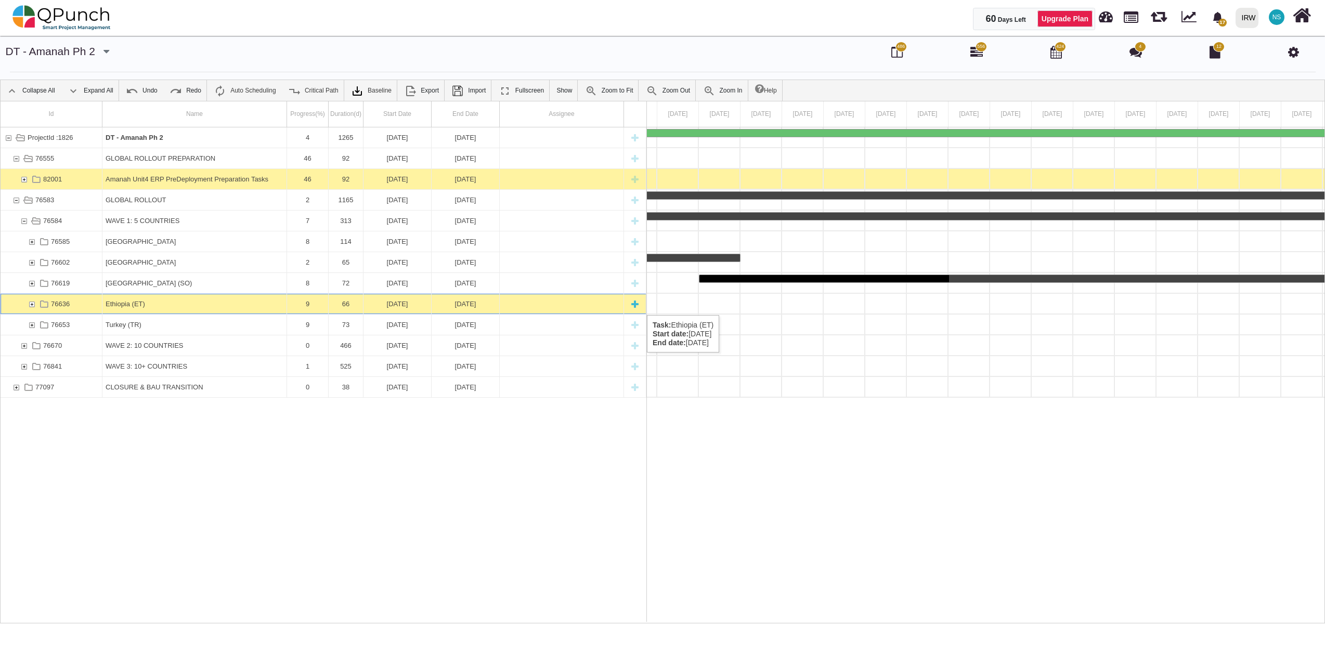
click at [34, 305] on div "76636" at bounding box center [31, 304] width 9 height 20
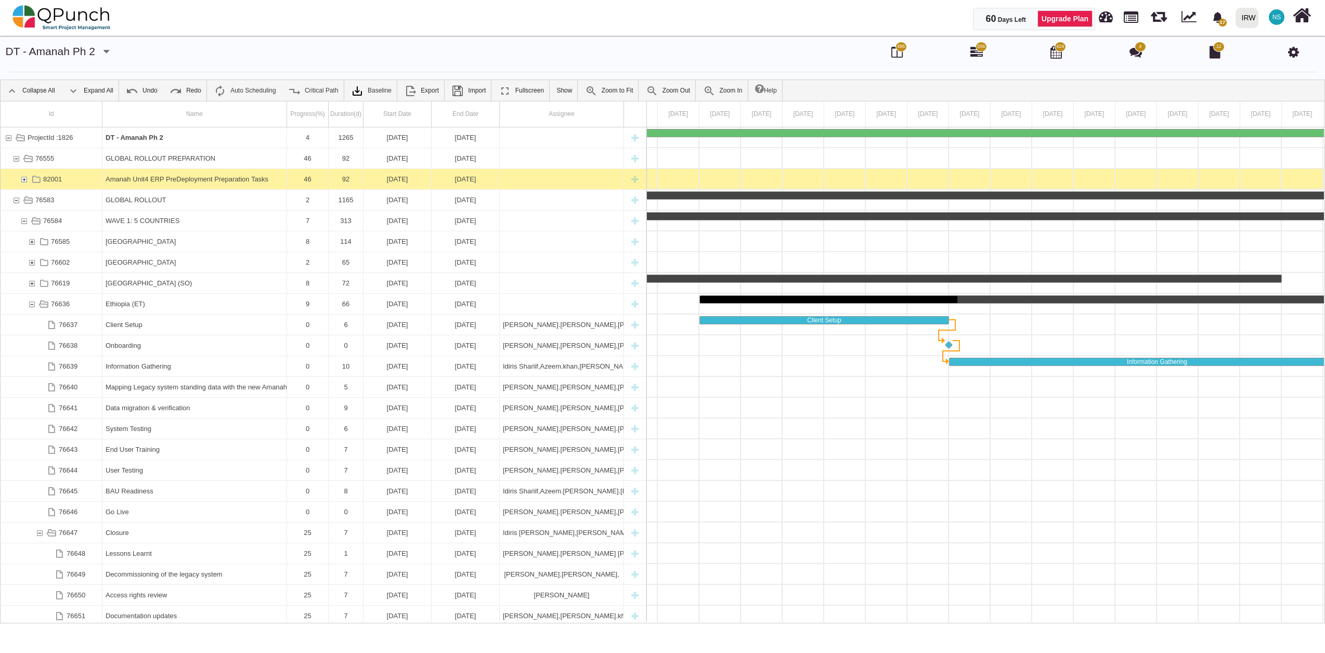
click at [34, 305] on div "76636" at bounding box center [31, 304] width 9 height 20
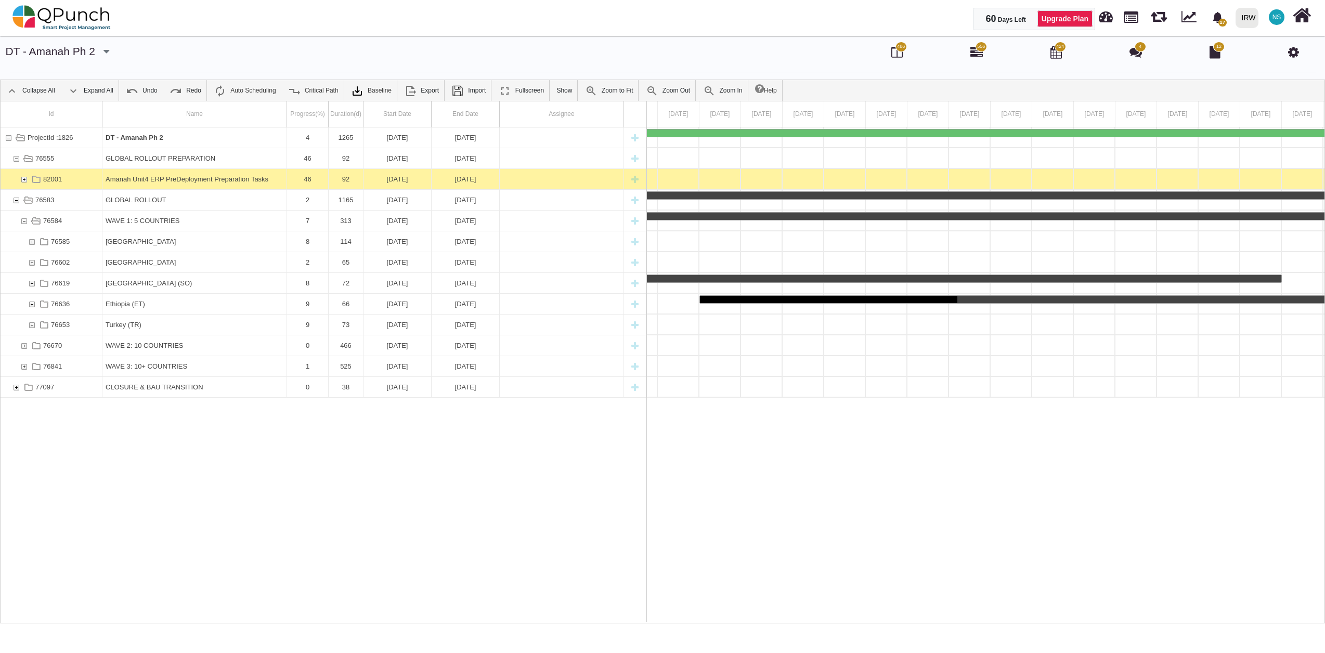
click at [34, 305] on div "76636" at bounding box center [31, 304] width 9 height 20
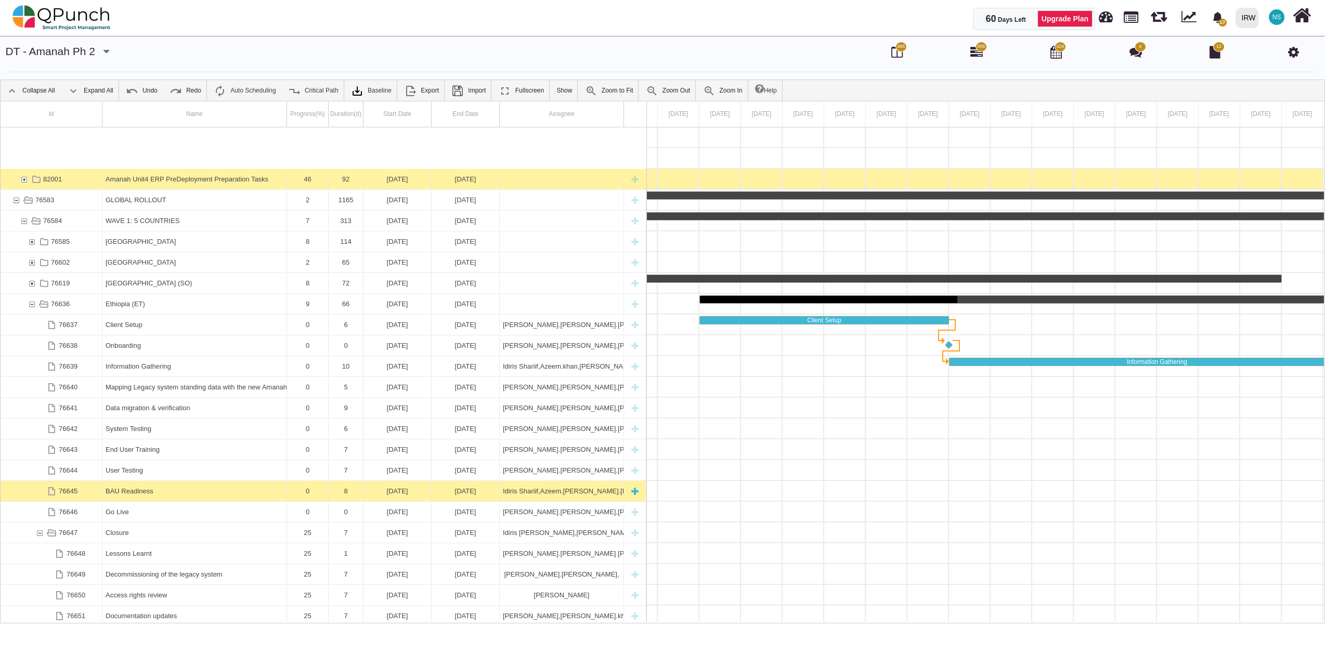
scroll to position [62, 0]
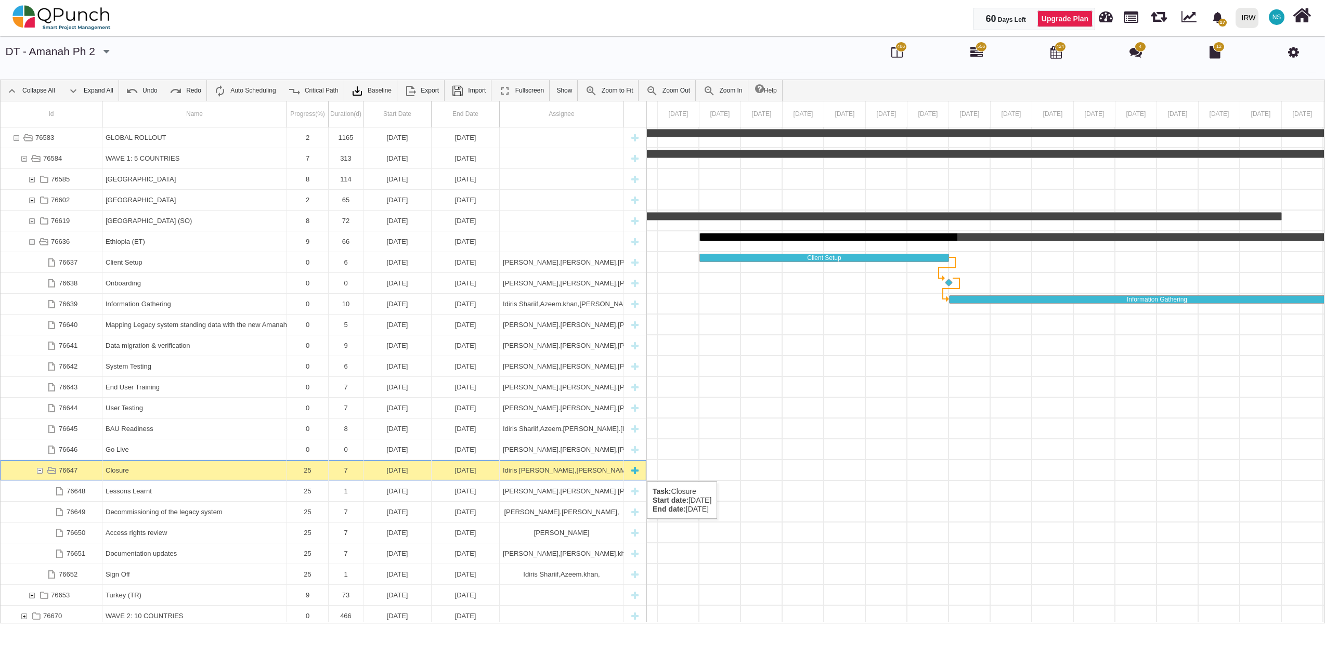
click at [37, 471] on div "76647" at bounding box center [39, 470] width 9 height 20
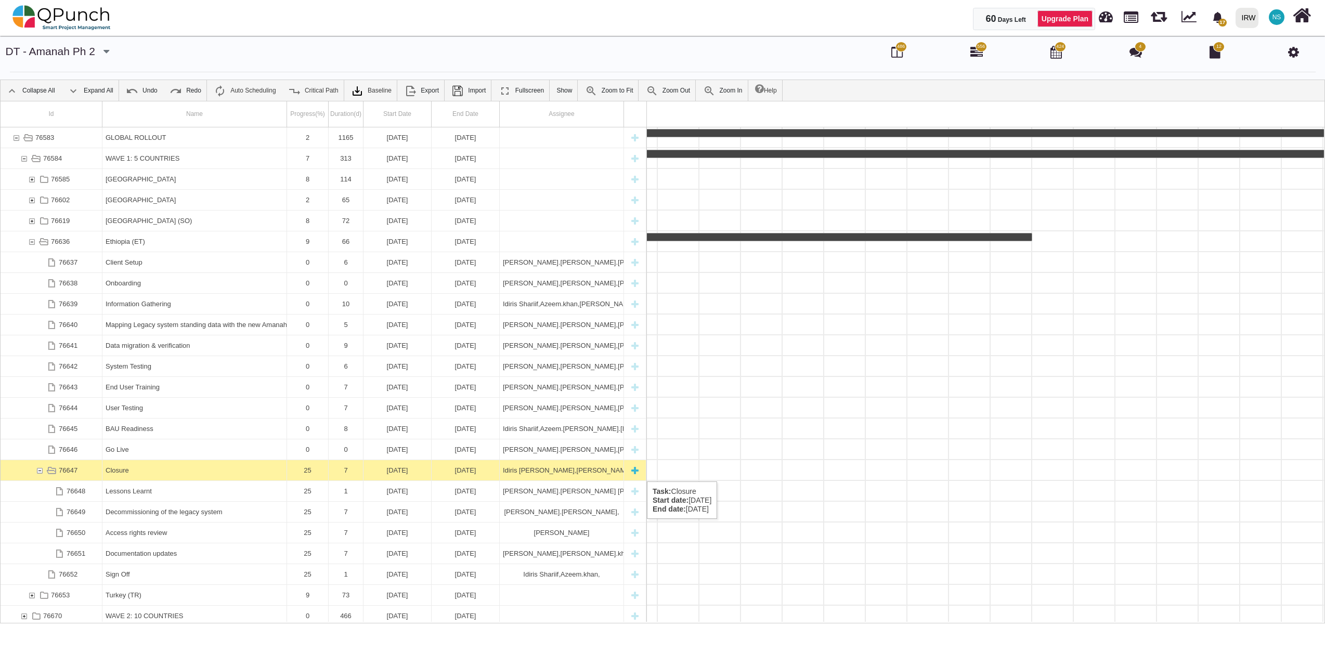
scroll to position [25, 0]
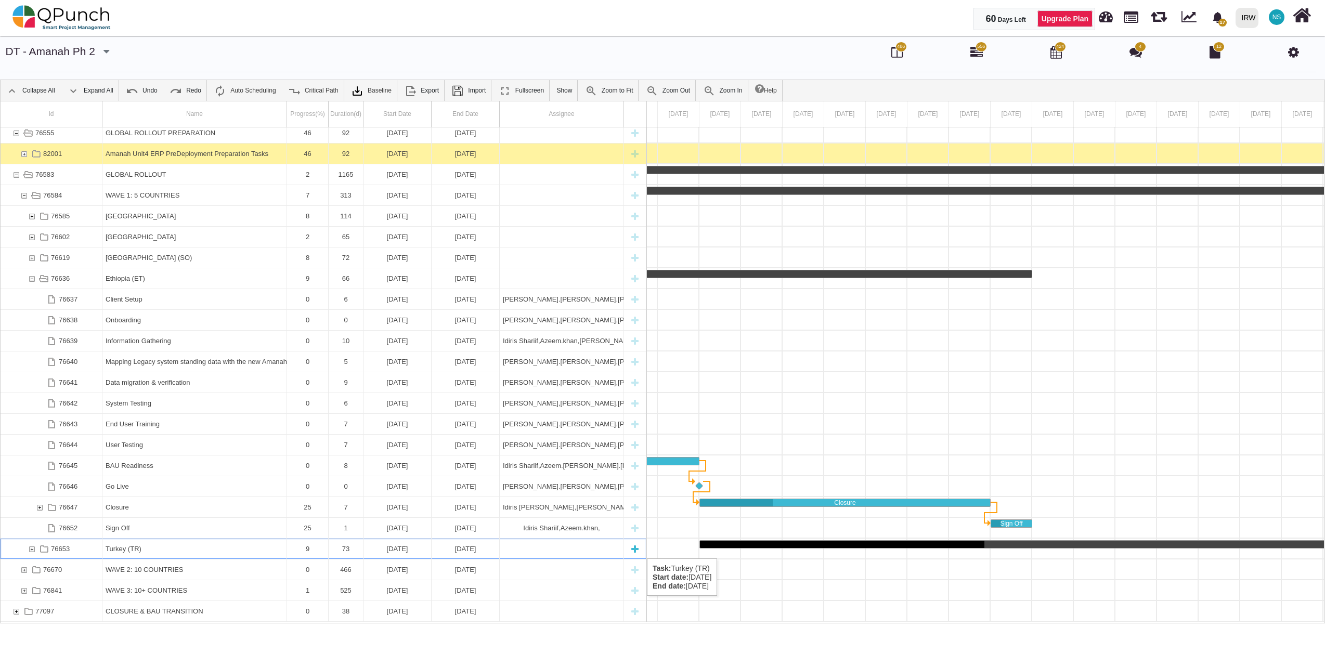
click at [30, 548] on div "76653" at bounding box center [31, 549] width 9 height 20
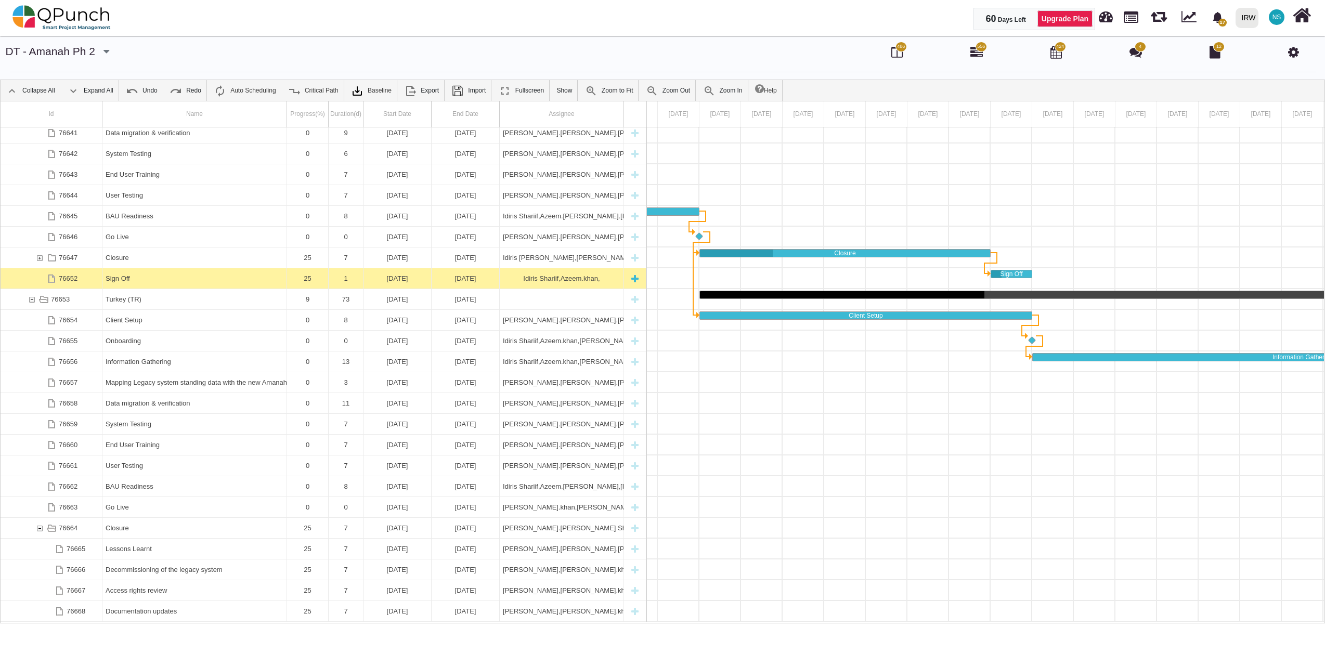
scroll to position [0, 0]
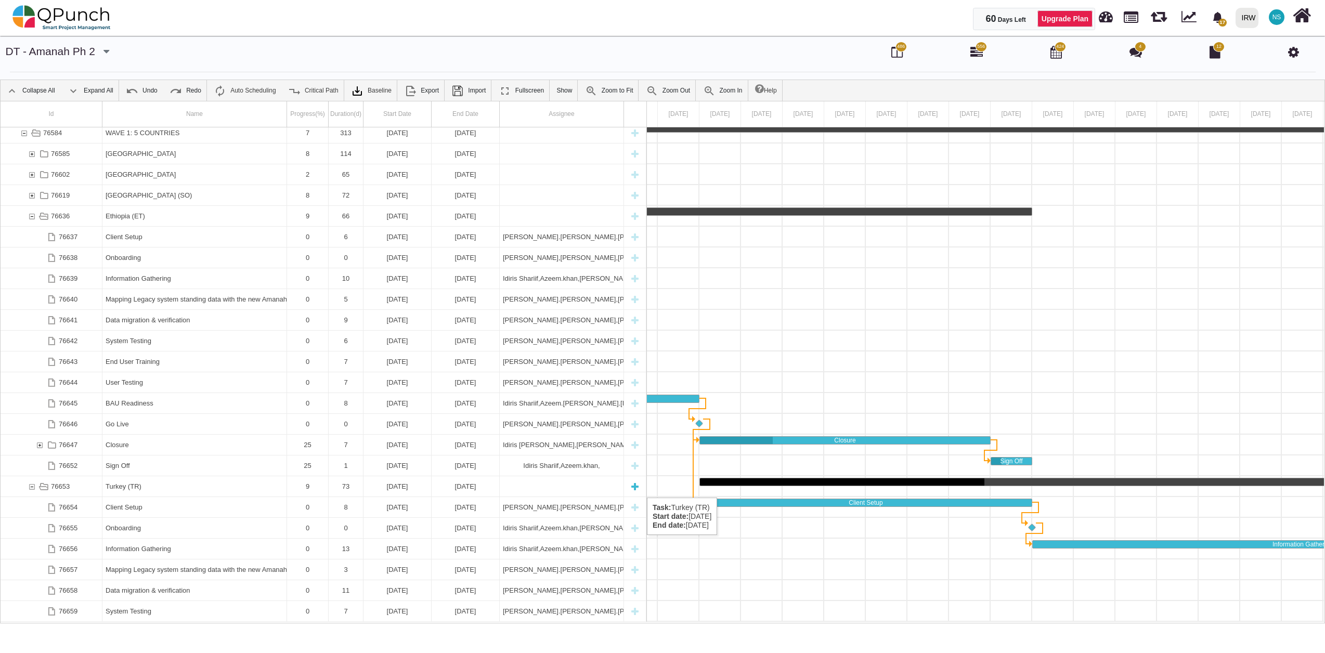
click at [33, 487] on div "76653" at bounding box center [31, 486] width 9 height 20
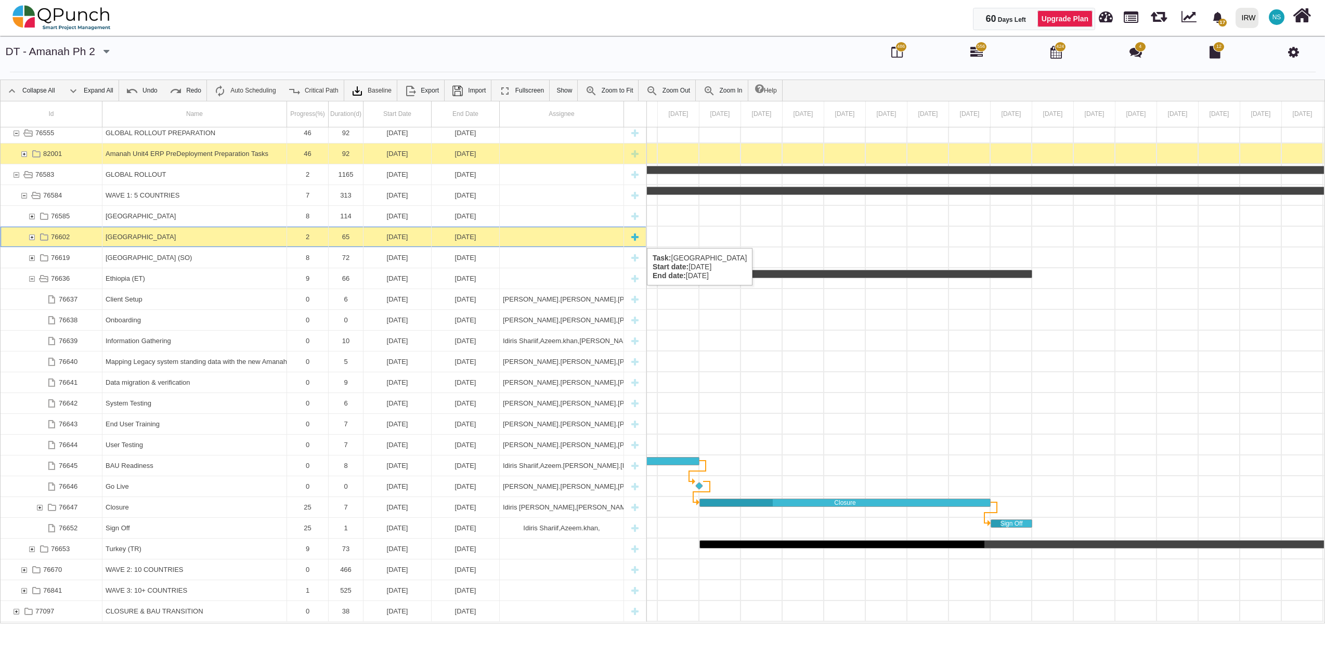
click at [29, 238] on div "76602" at bounding box center [31, 237] width 9 height 20
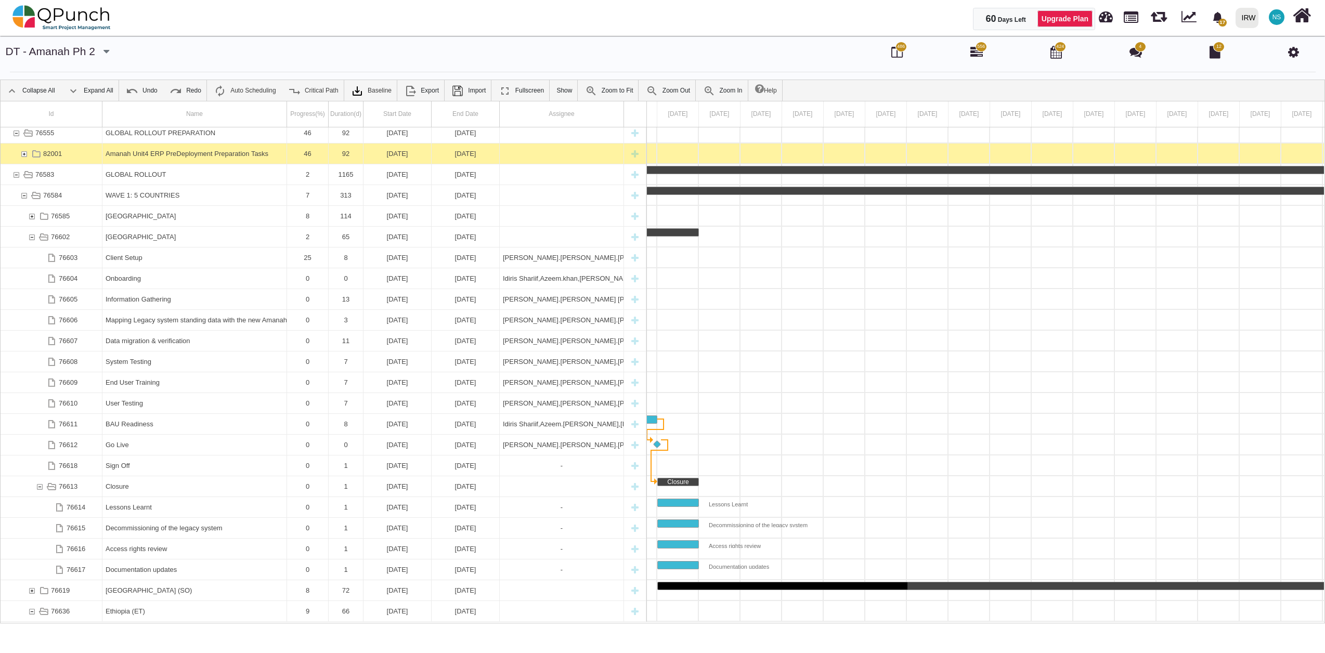
click at [29, 238] on div "76602" at bounding box center [31, 237] width 9 height 20
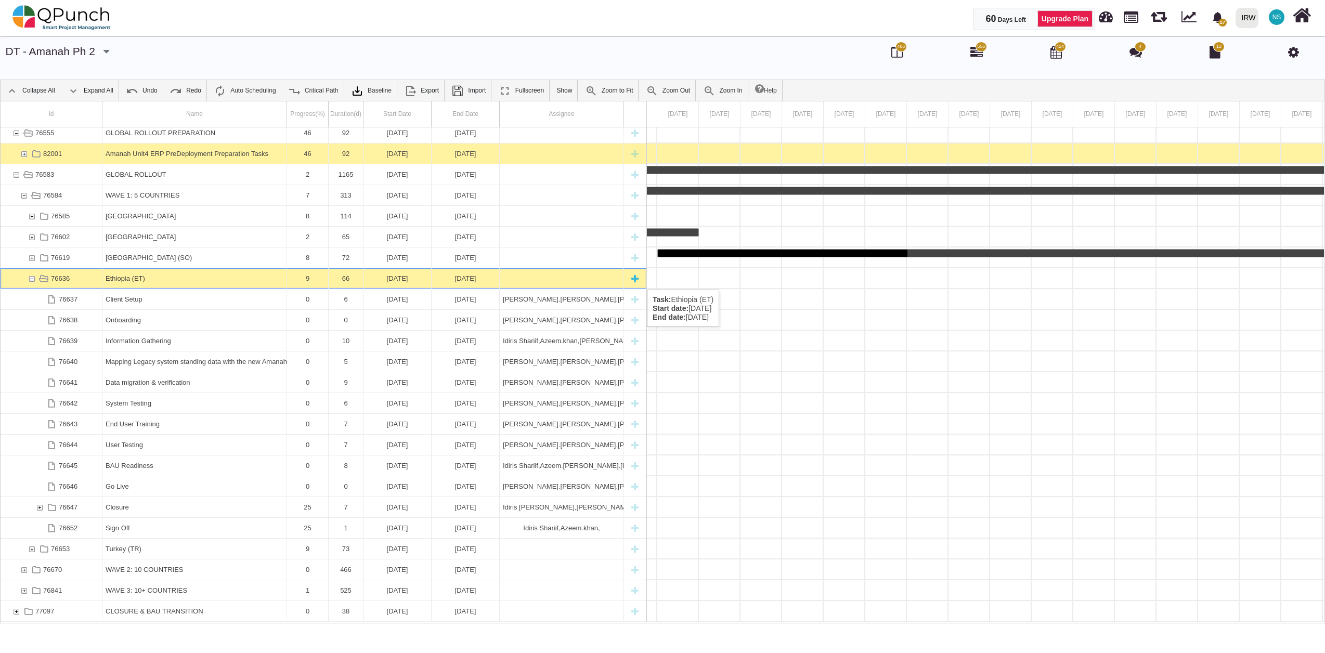
click at [34, 279] on div "76636" at bounding box center [31, 278] width 9 height 20
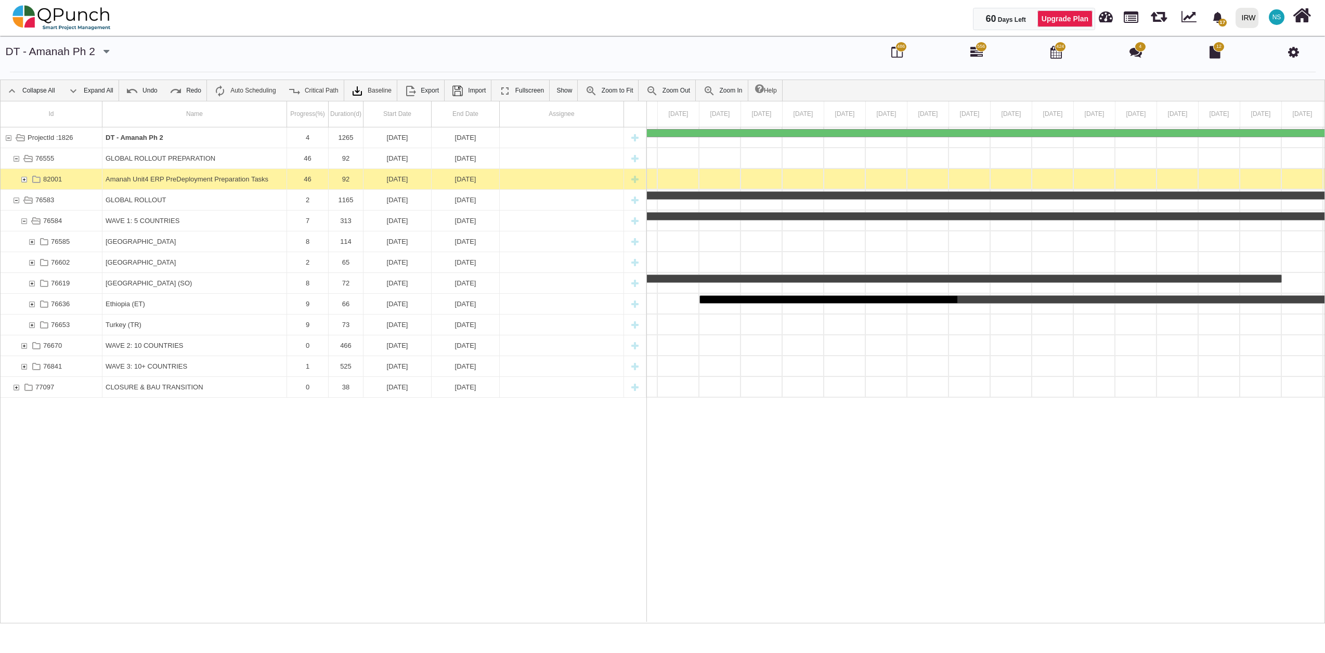
click at [59, 17] on img at bounding box center [61, 17] width 98 height 31
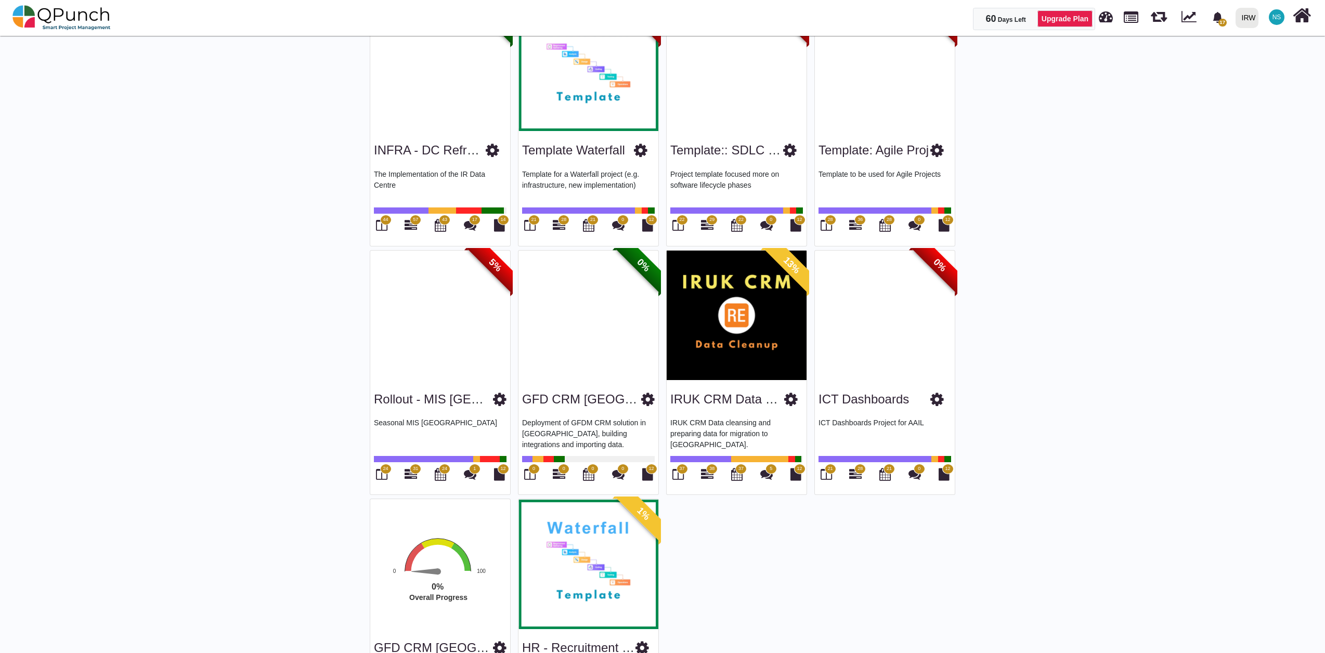
scroll to position [1952, 0]
